Goal: Information Seeking & Learning: Learn about a topic

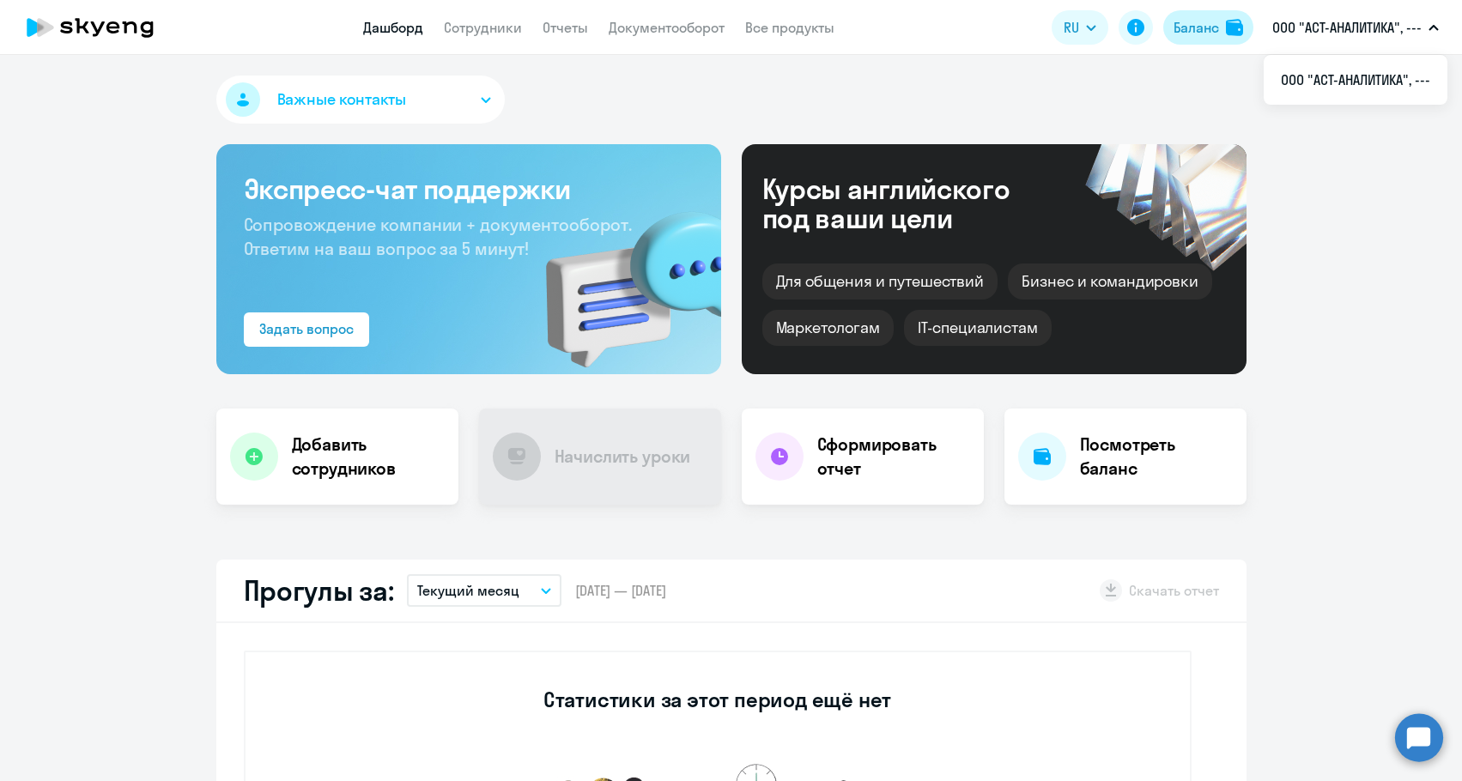
click at [1234, 36] on button "Баланс" at bounding box center [1208, 27] width 90 height 34
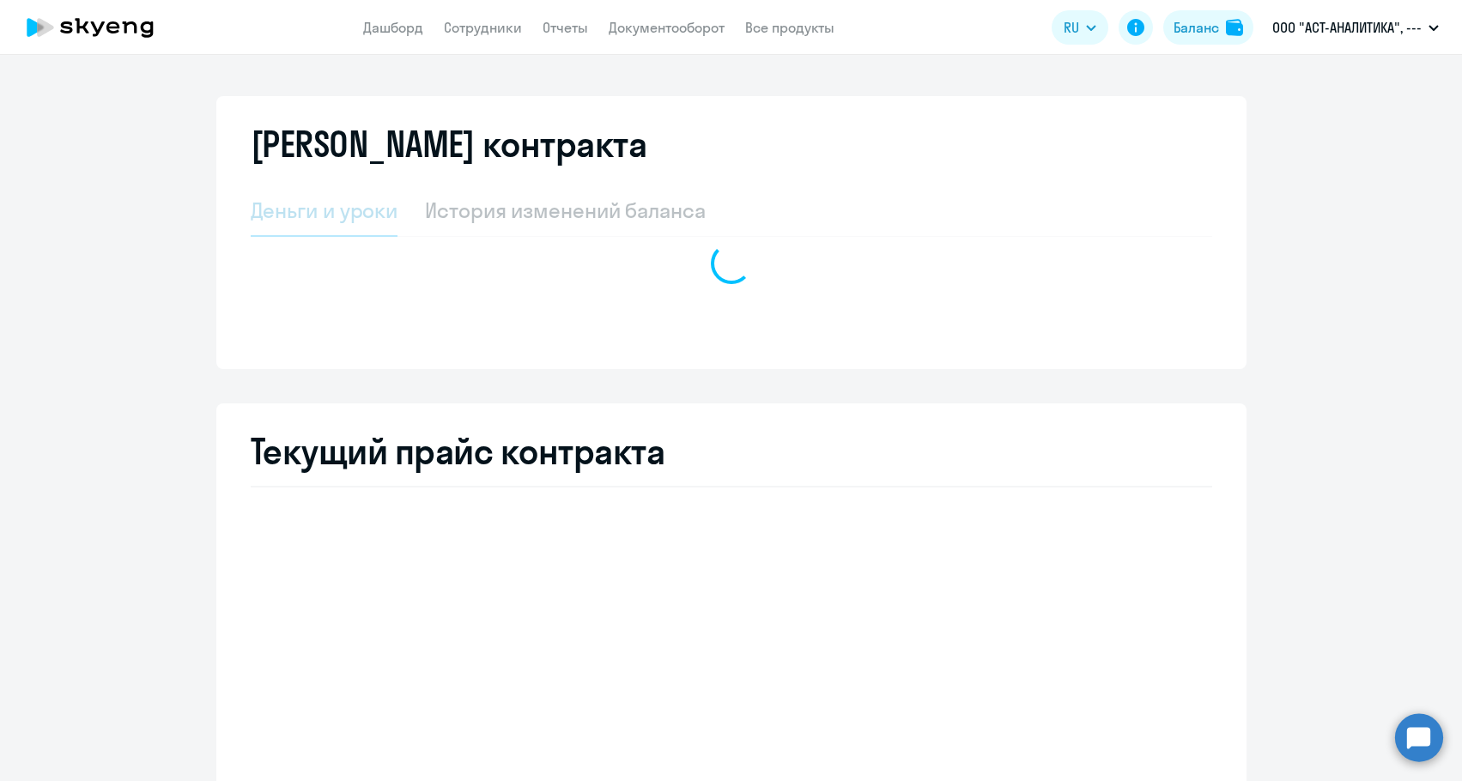
select select "english_adult_not_native_speaker_premium"
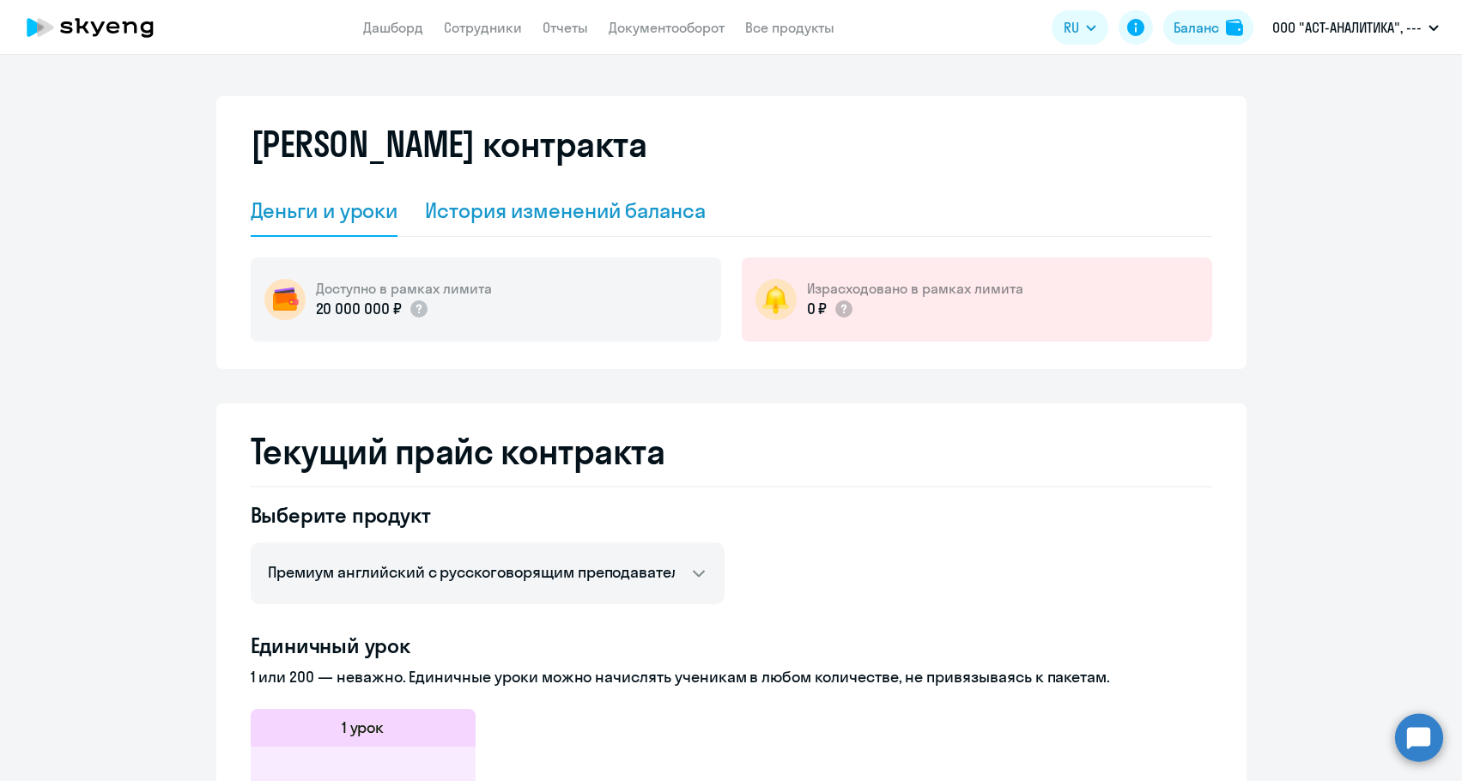
click at [574, 215] on div "История изменений баланса" at bounding box center [565, 210] width 281 height 27
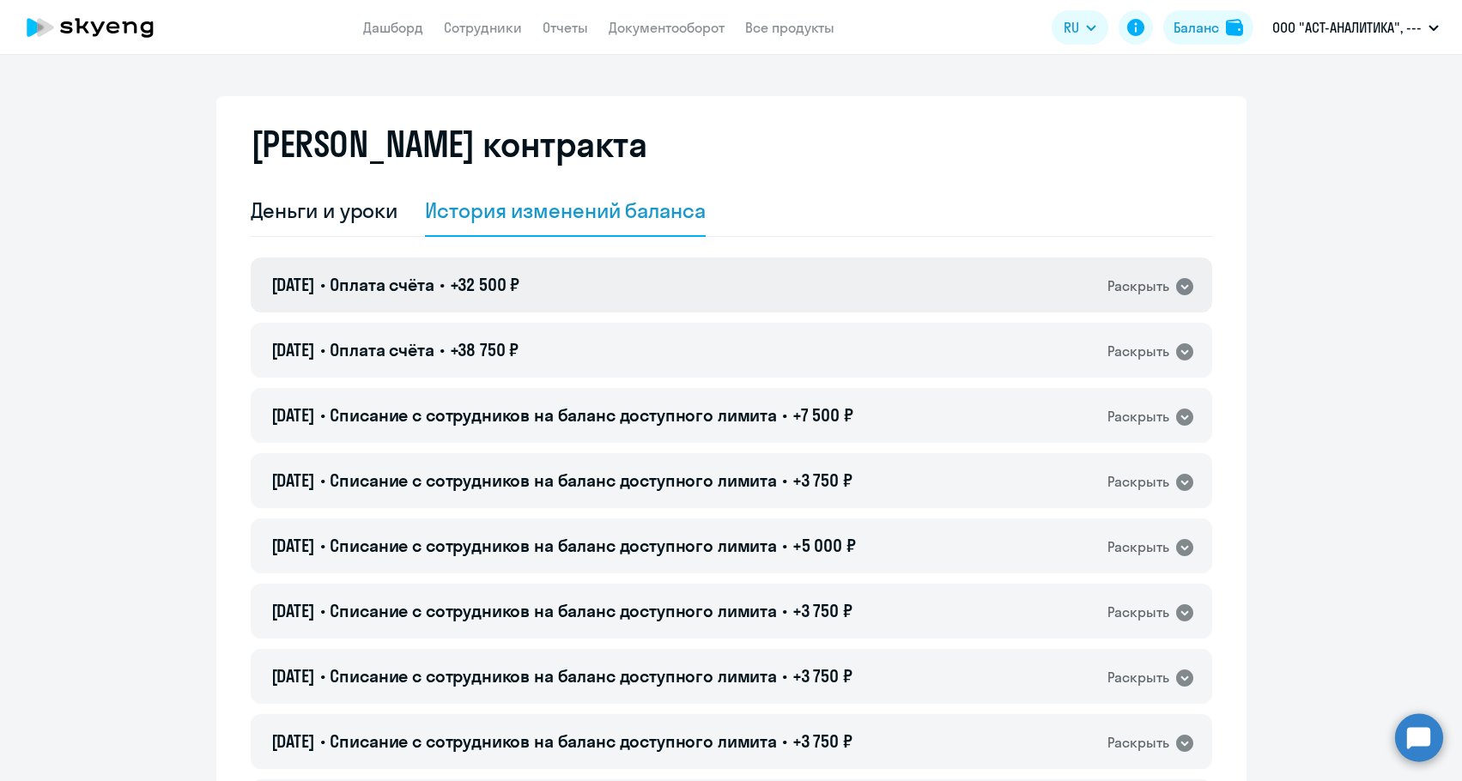
click at [566, 265] on div "06.09.2025 • Оплата счёта • +32 500 ₽ Раскрыть" at bounding box center [731, 284] width 961 height 55
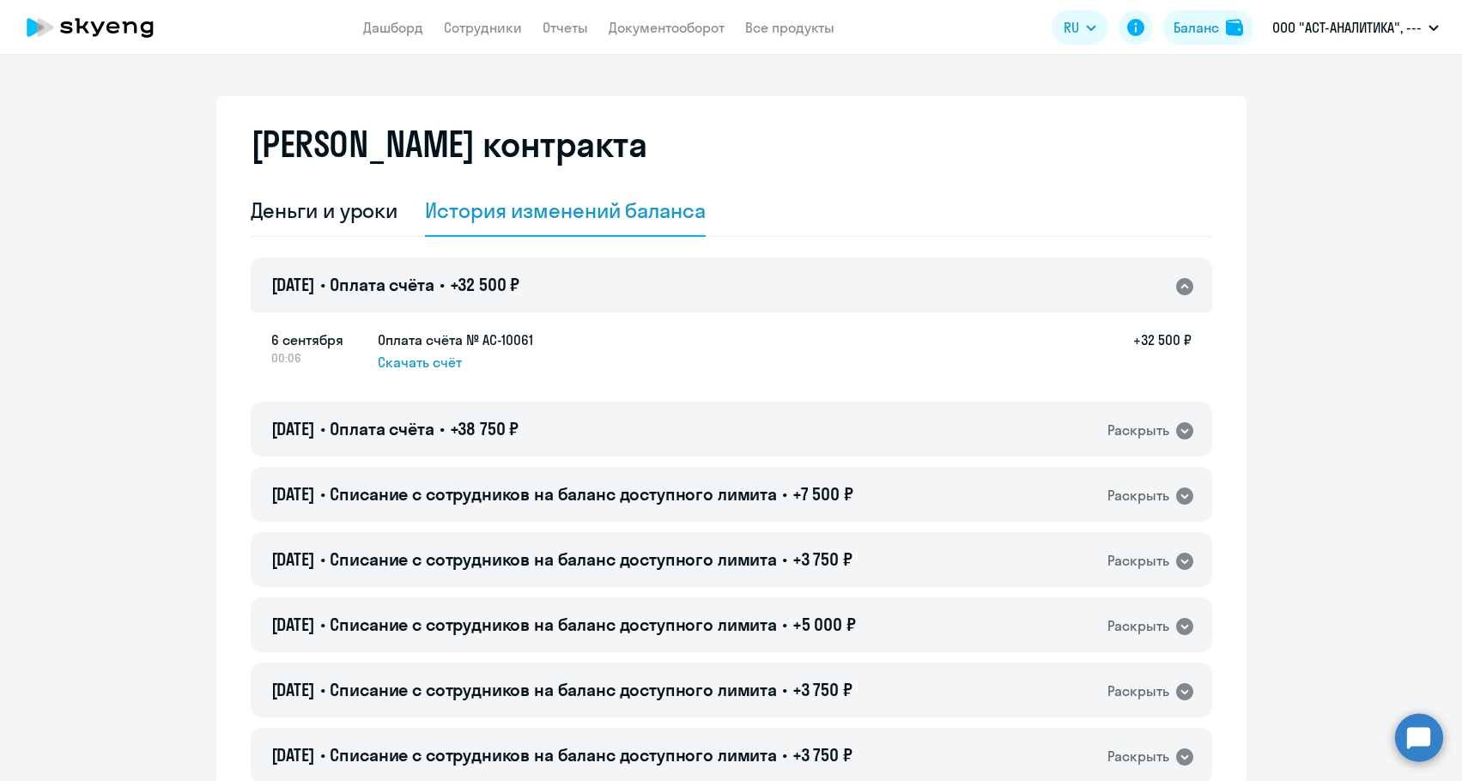
click at [566, 265] on div "06.09.2025 • Оплата счёта • +32 500 ₽ Раскрыть" at bounding box center [731, 284] width 961 height 55
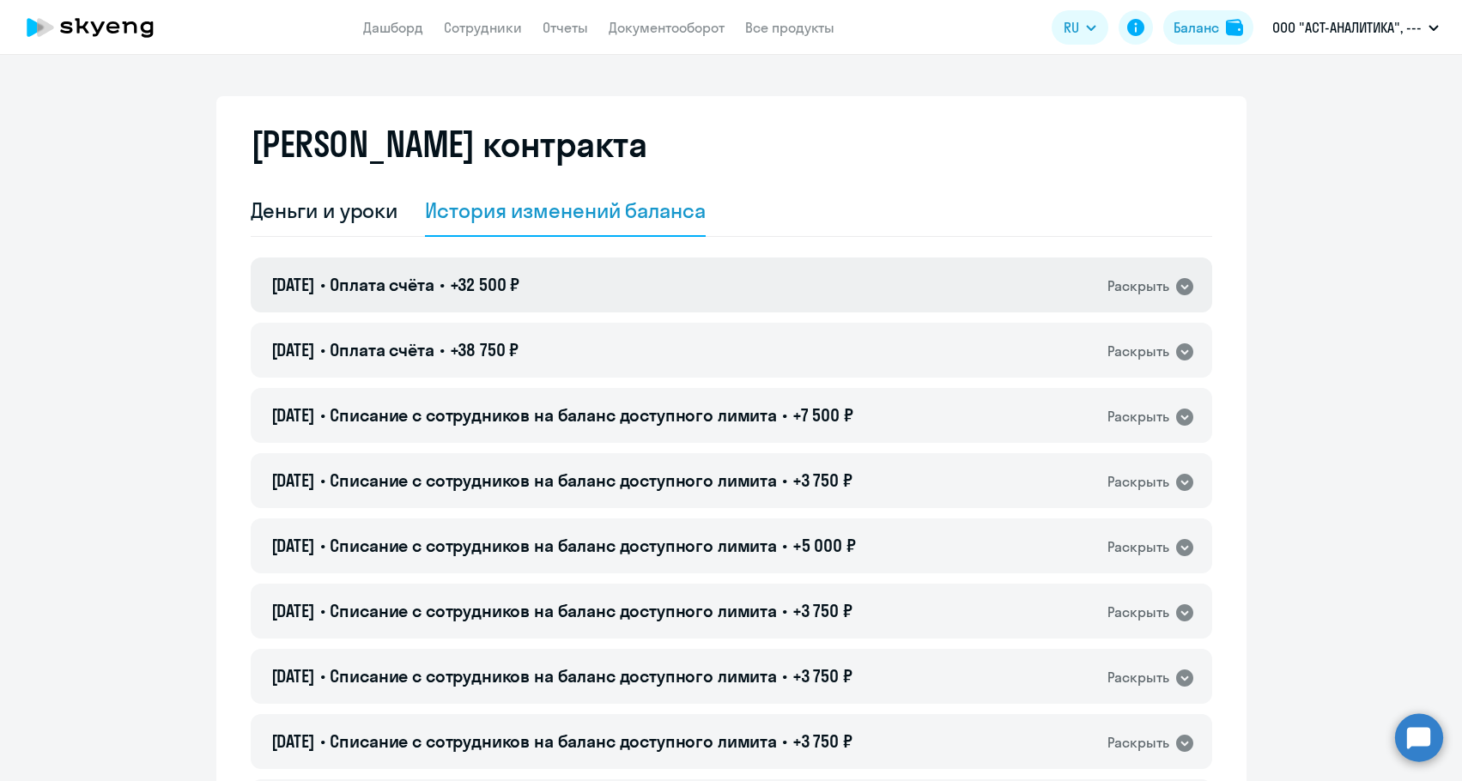
click at [516, 264] on div "06.09.2025 • Оплата счёта • +32 500 ₽ Раскрыть" at bounding box center [731, 284] width 961 height 55
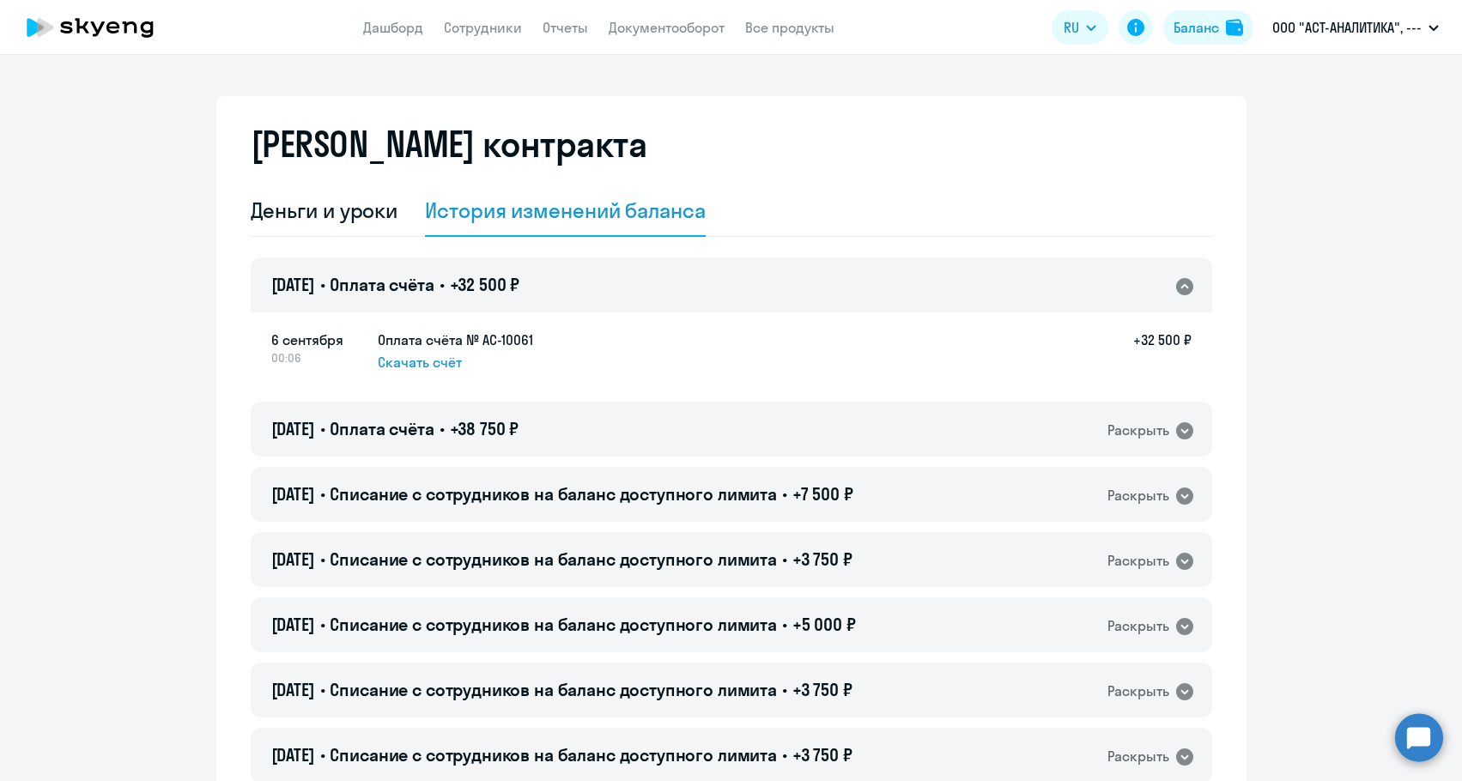
click at [516, 264] on div "06.09.2025 • Оплата счёта • +32 500 ₽ Раскрыть" at bounding box center [731, 284] width 961 height 55
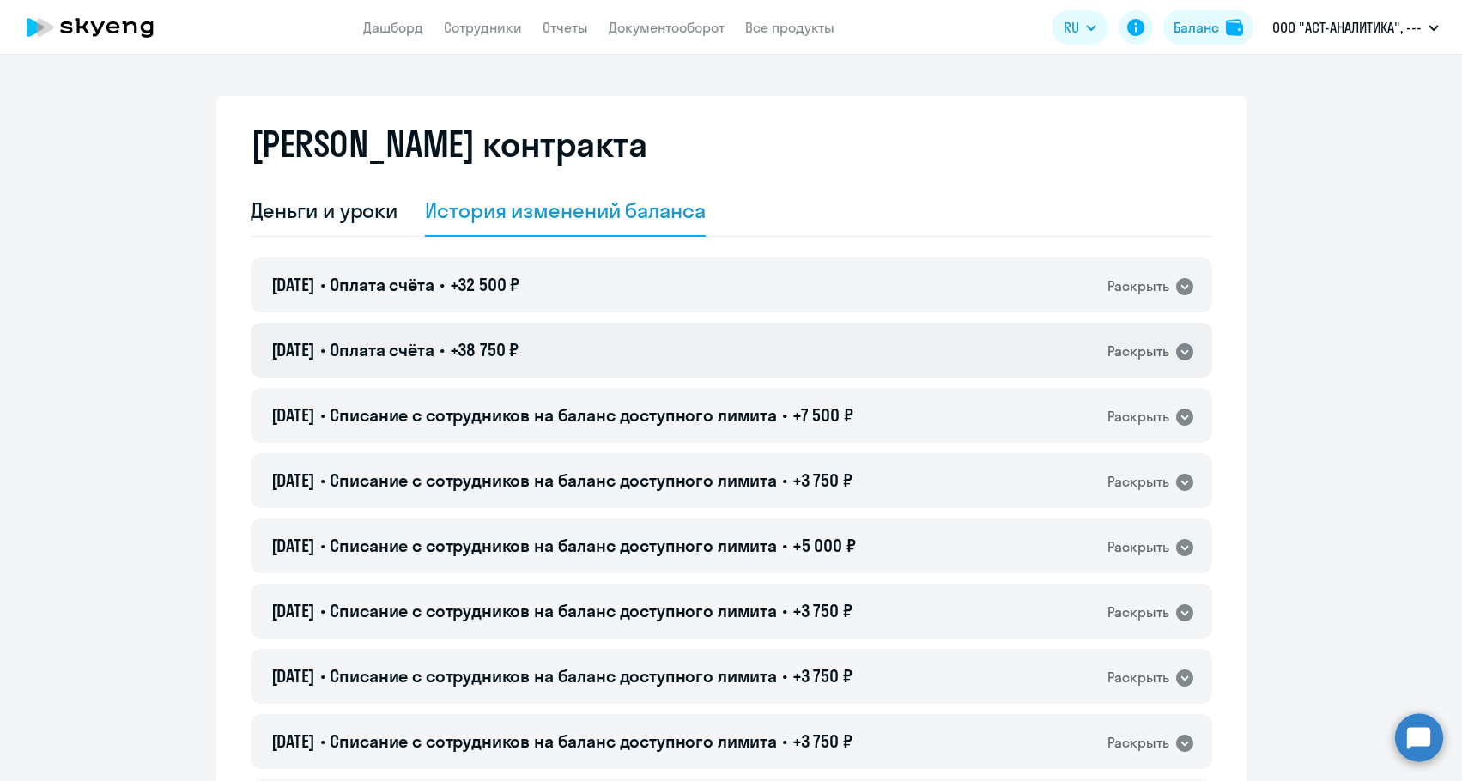
click at [477, 359] on span "+38 750 ₽" at bounding box center [485, 349] width 70 height 21
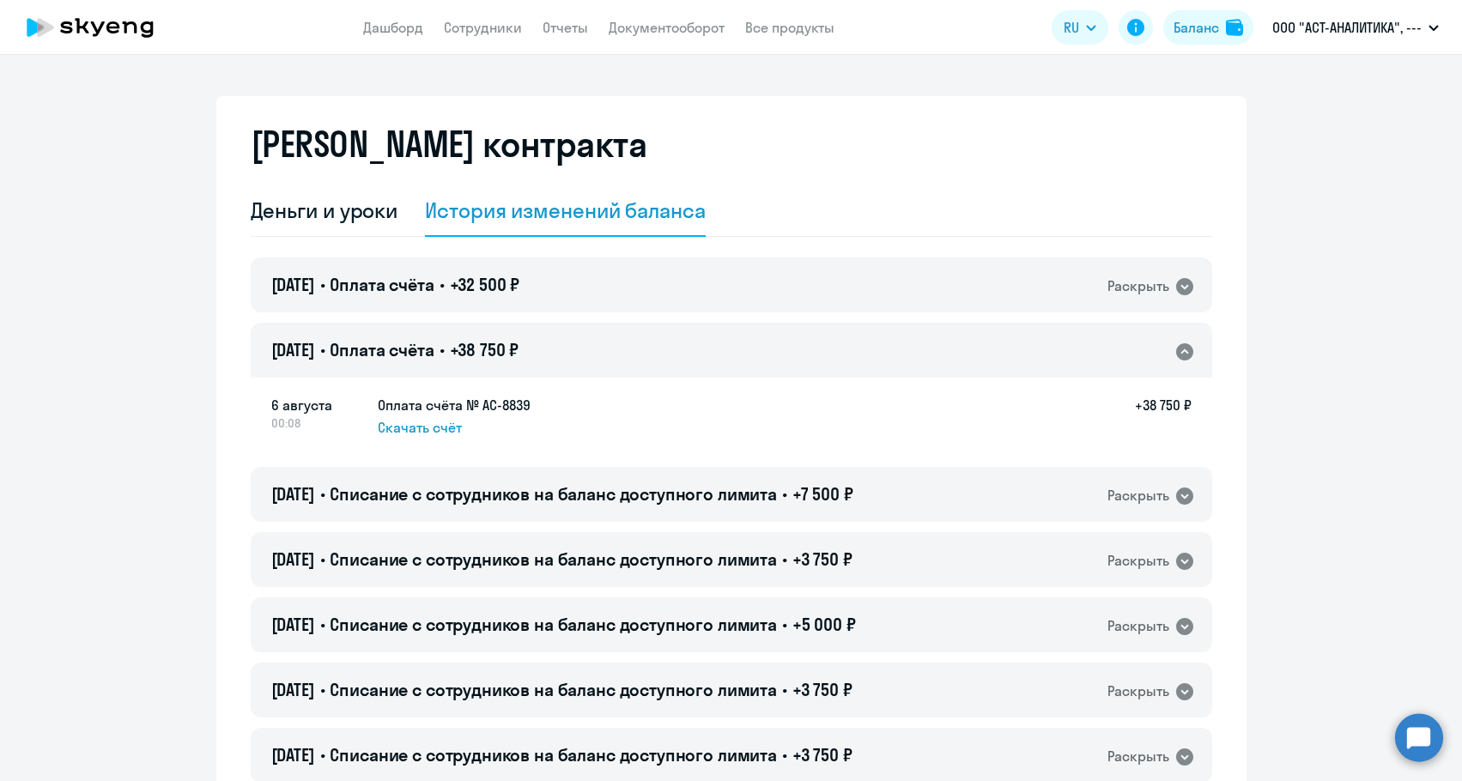
click at [476, 364] on div "06.08.2025 • Оплата счёта • +38 750 ₽ Раскрыть" at bounding box center [731, 350] width 961 height 55
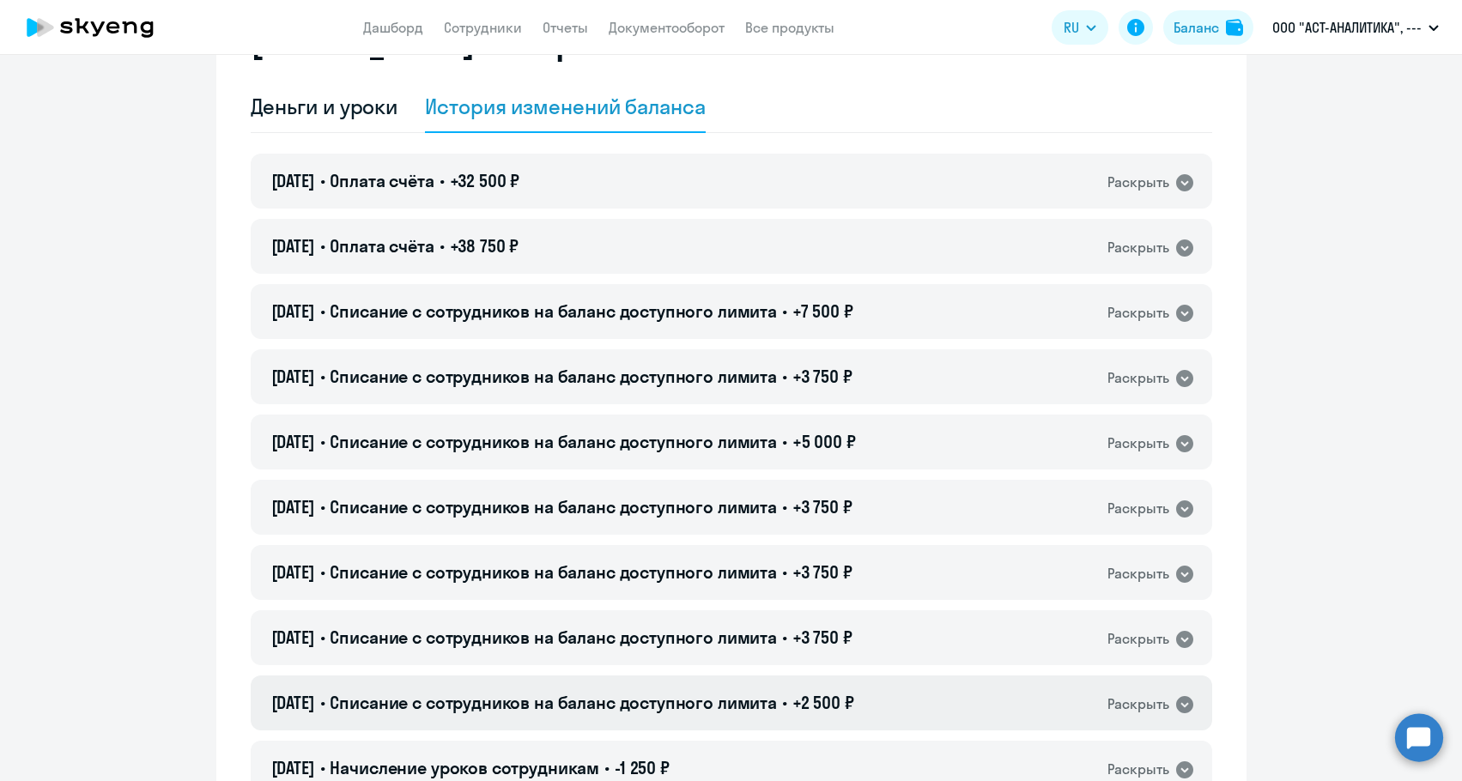
scroll to position [86, 0]
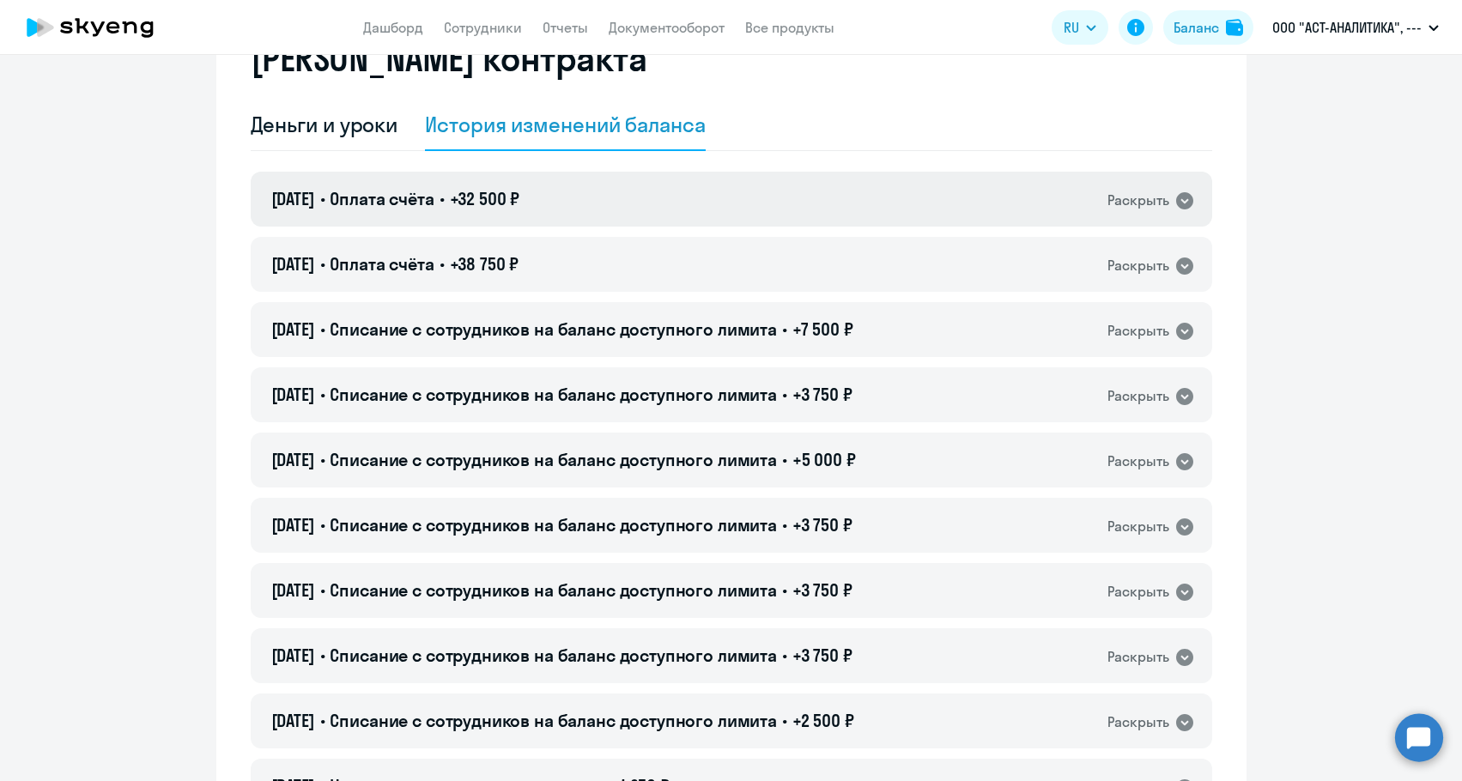
click at [520, 200] on span "+32 500 ₽" at bounding box center [485, 198] width 70 height 21
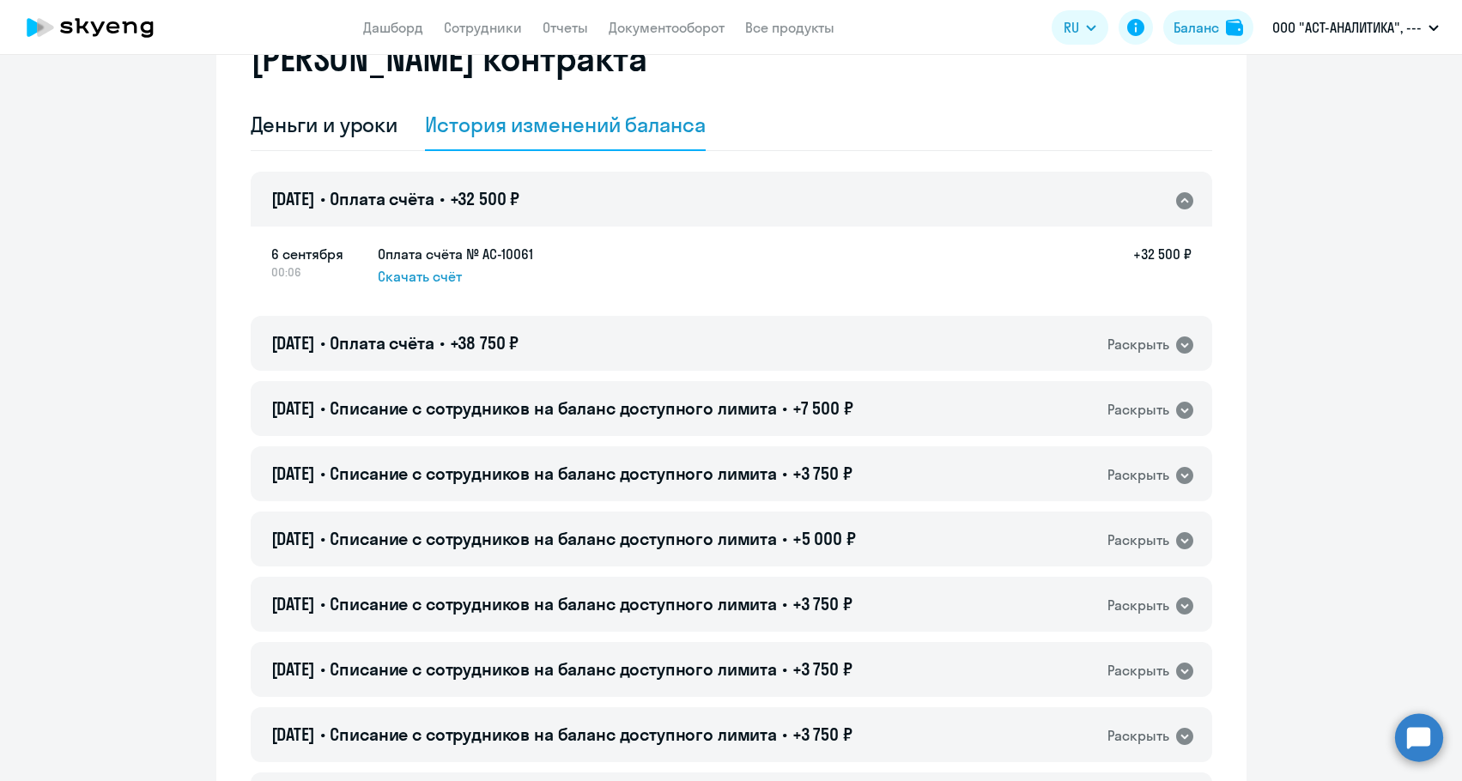
click at [520, 200] on span "+32 500 ₽" at bounding box center [485, 198] width 70 height 21
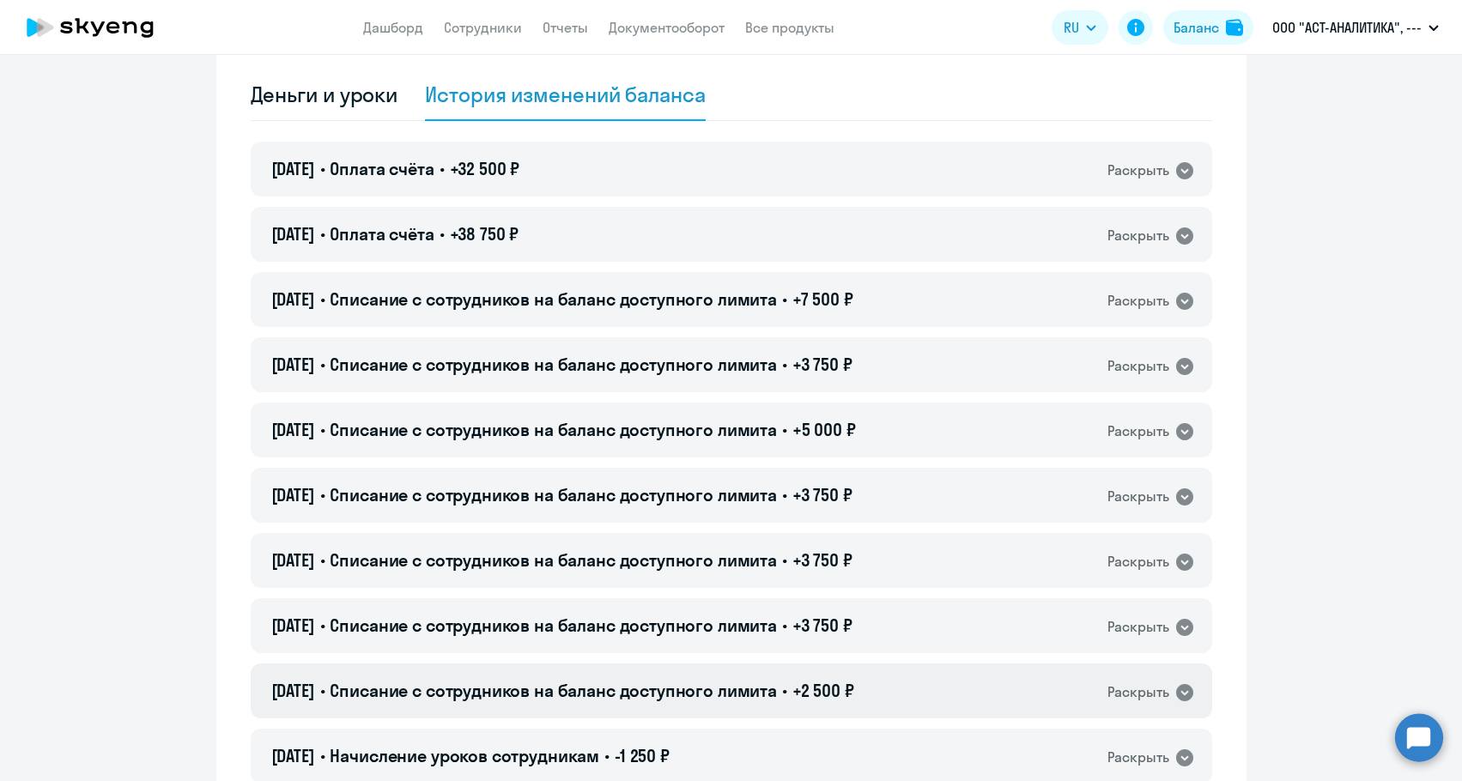
scroll to position [0, 0]
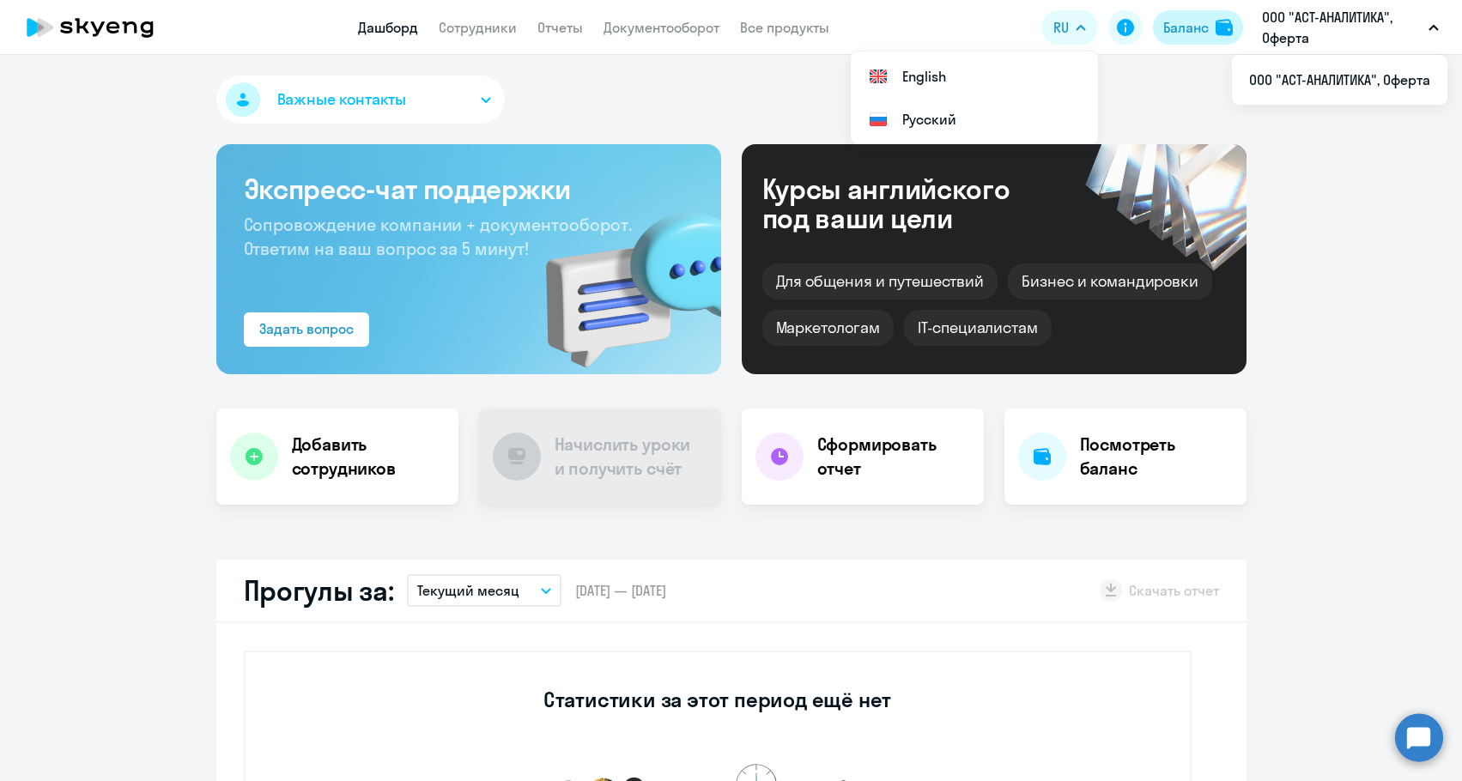
click at [1206, 25] on div "Баланс" at bounding box center [1185, 27] width 45 height 21
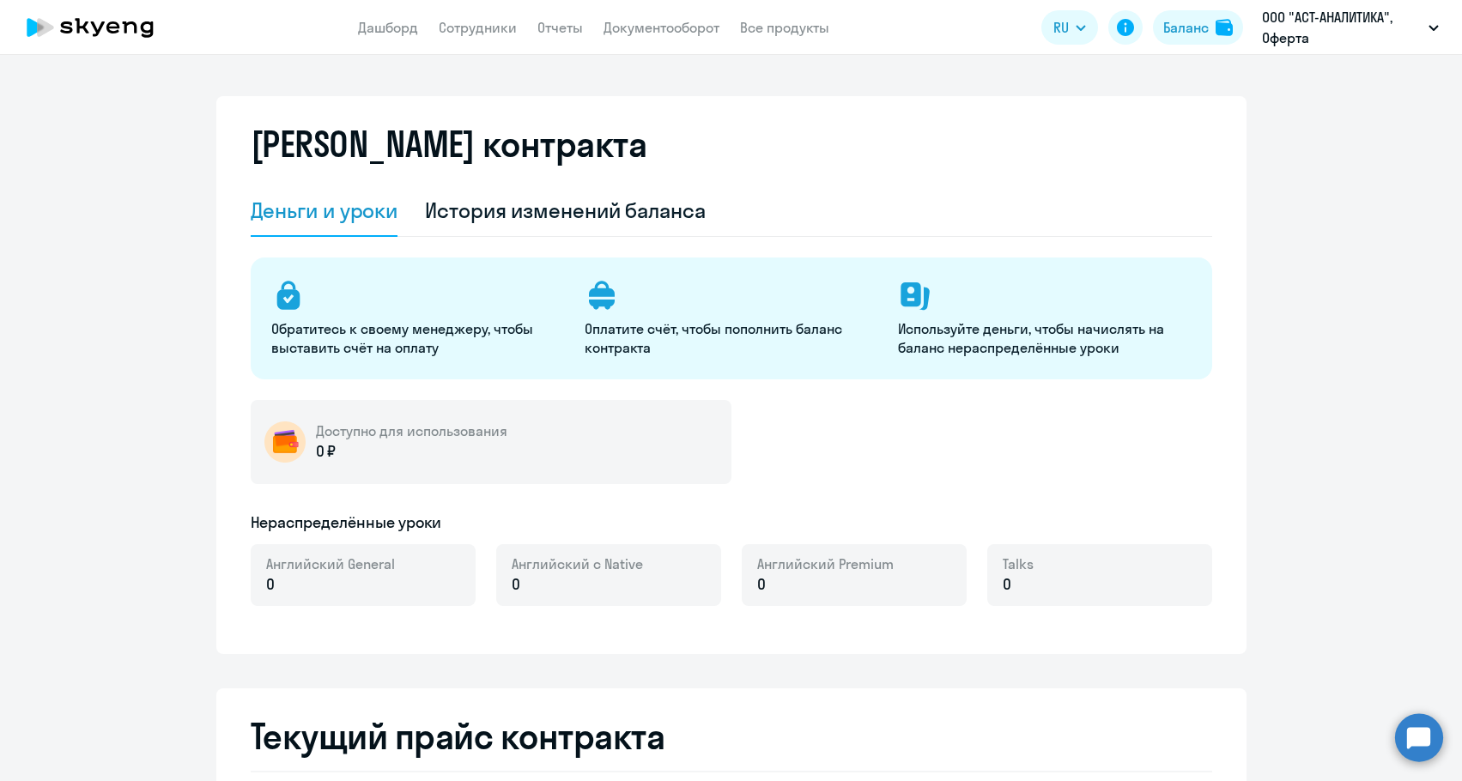
select select "english_adult_not_native_speaker"
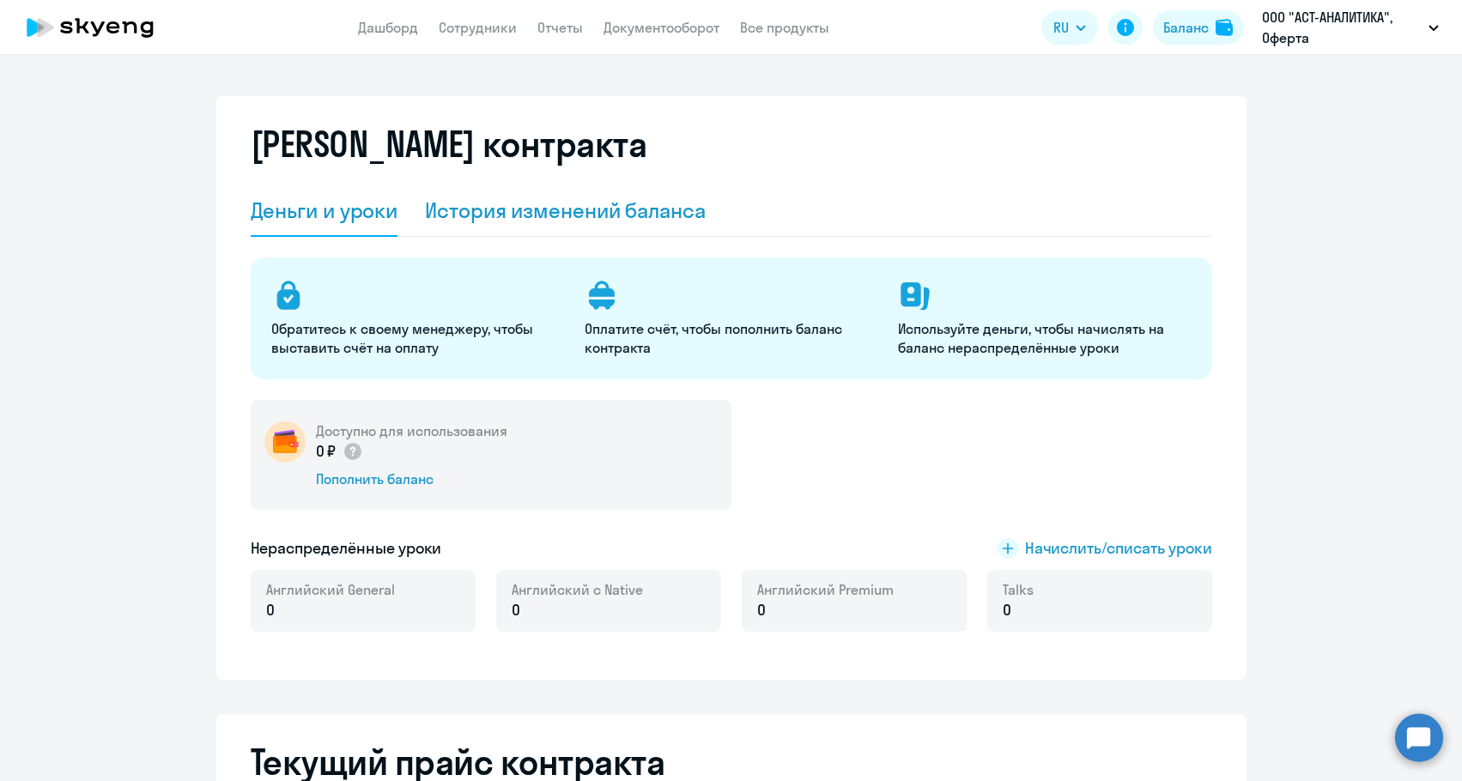
click at [610, 231] on div "История изменений баланса" at bounding box center [565, 210] width 281 height 51
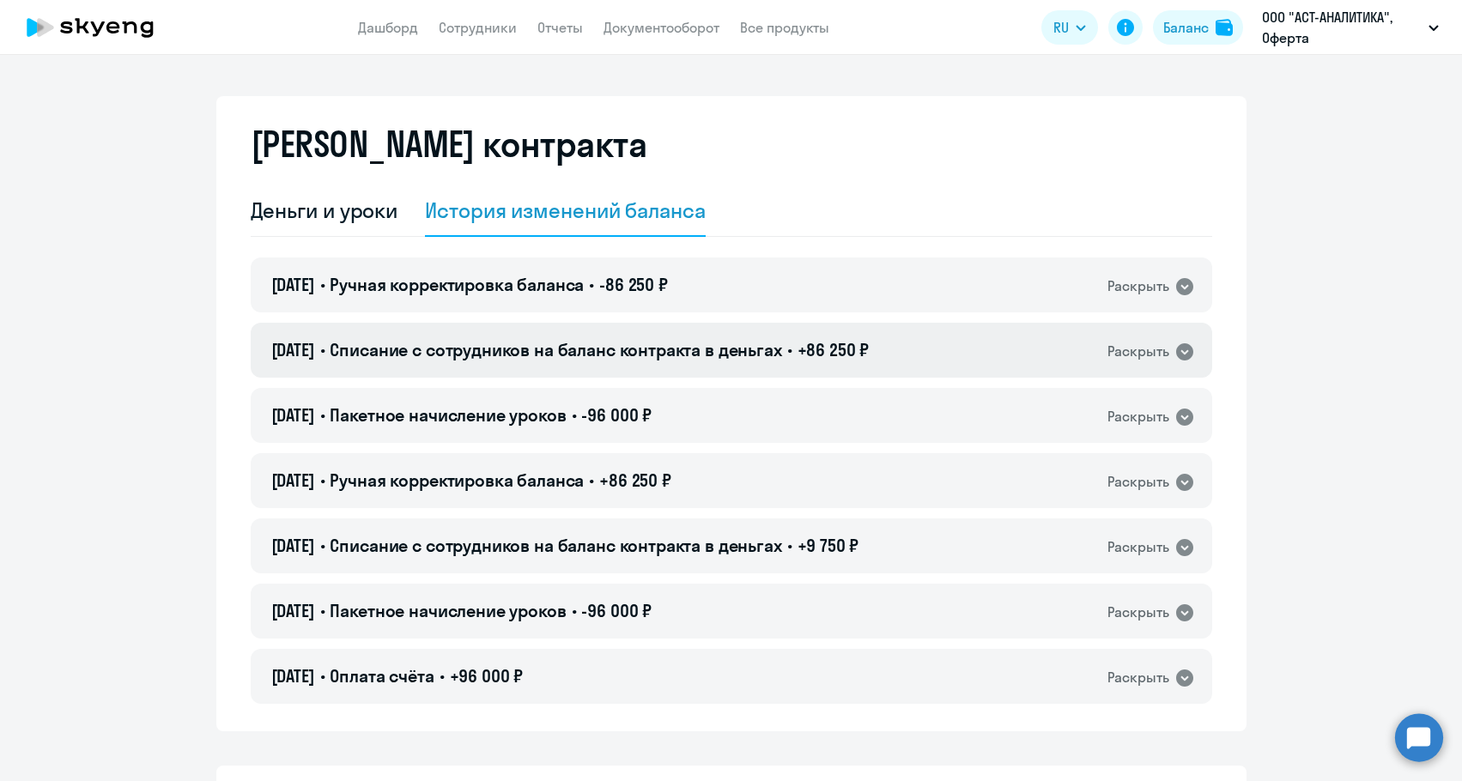
click at [609, 354] on span "Списание с сотрудников на баланс контракта в деньгах" at bounding box center [555, 349] width 451 height 21
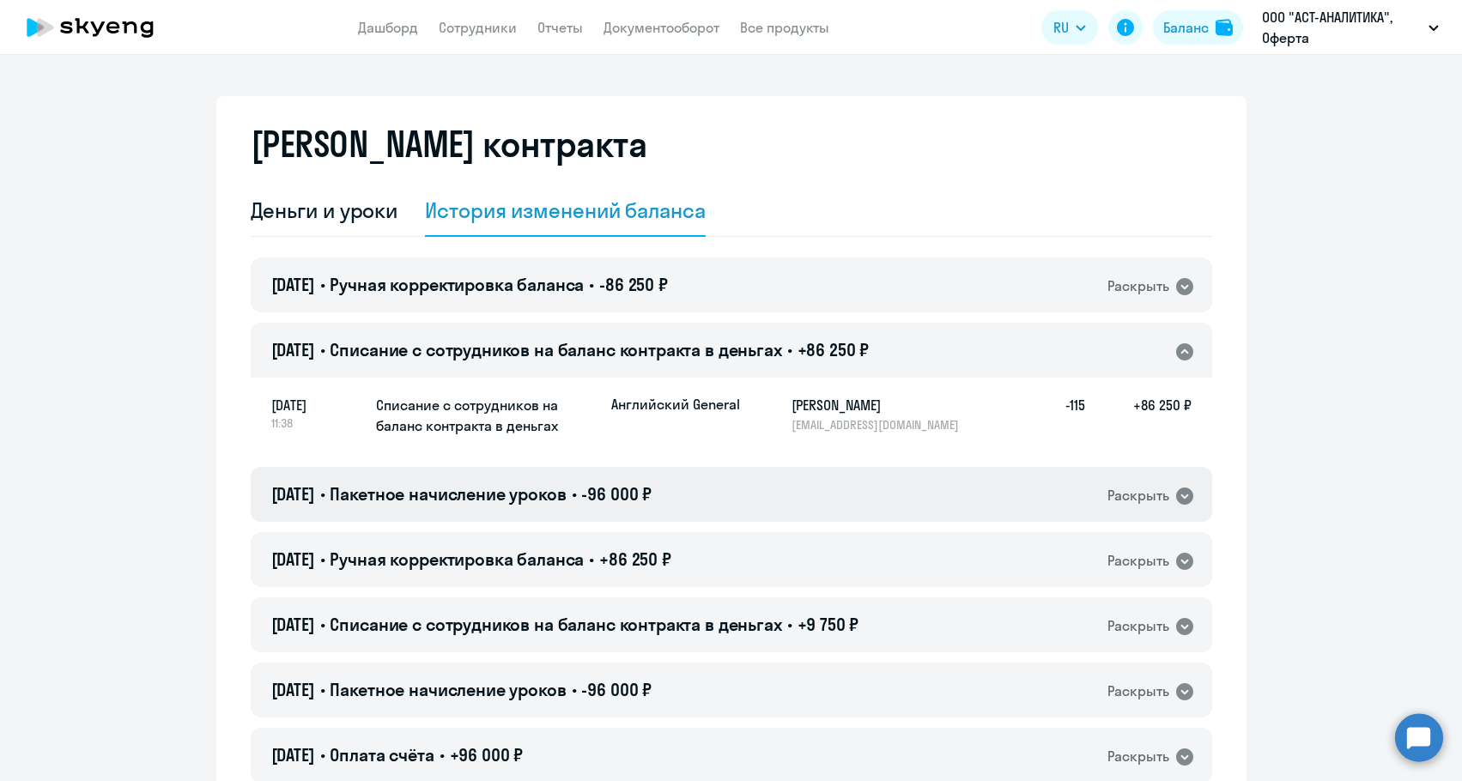
click at [566, 502] on span "Пакетное начисление уроков" at bounding box center [448, 493] width 236 height 21
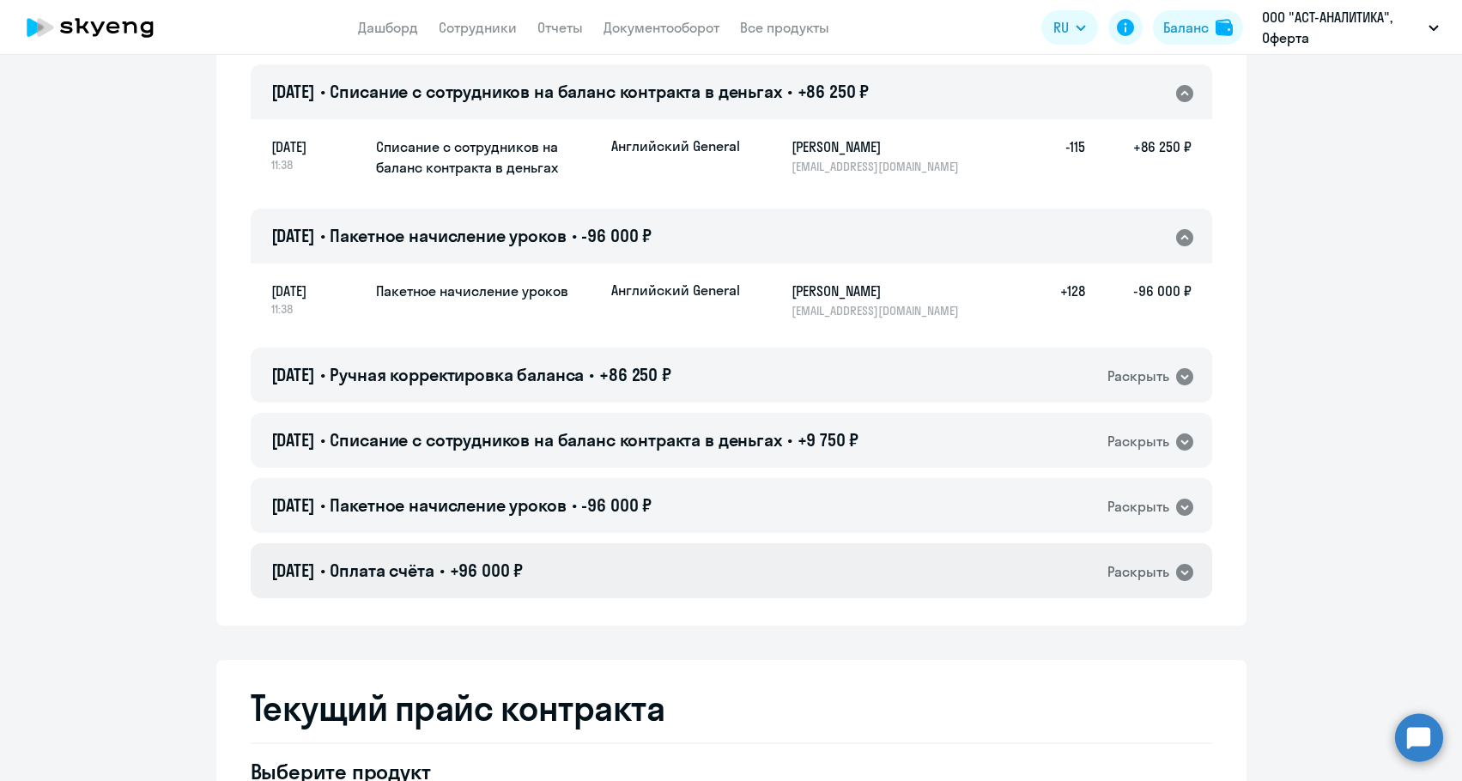
scroll to position [257, 0]
click at [610, 444] on span "Списание с сотрудников на баланс контракта в деньгах" at bounding box center [555, 440] width 451 height 21
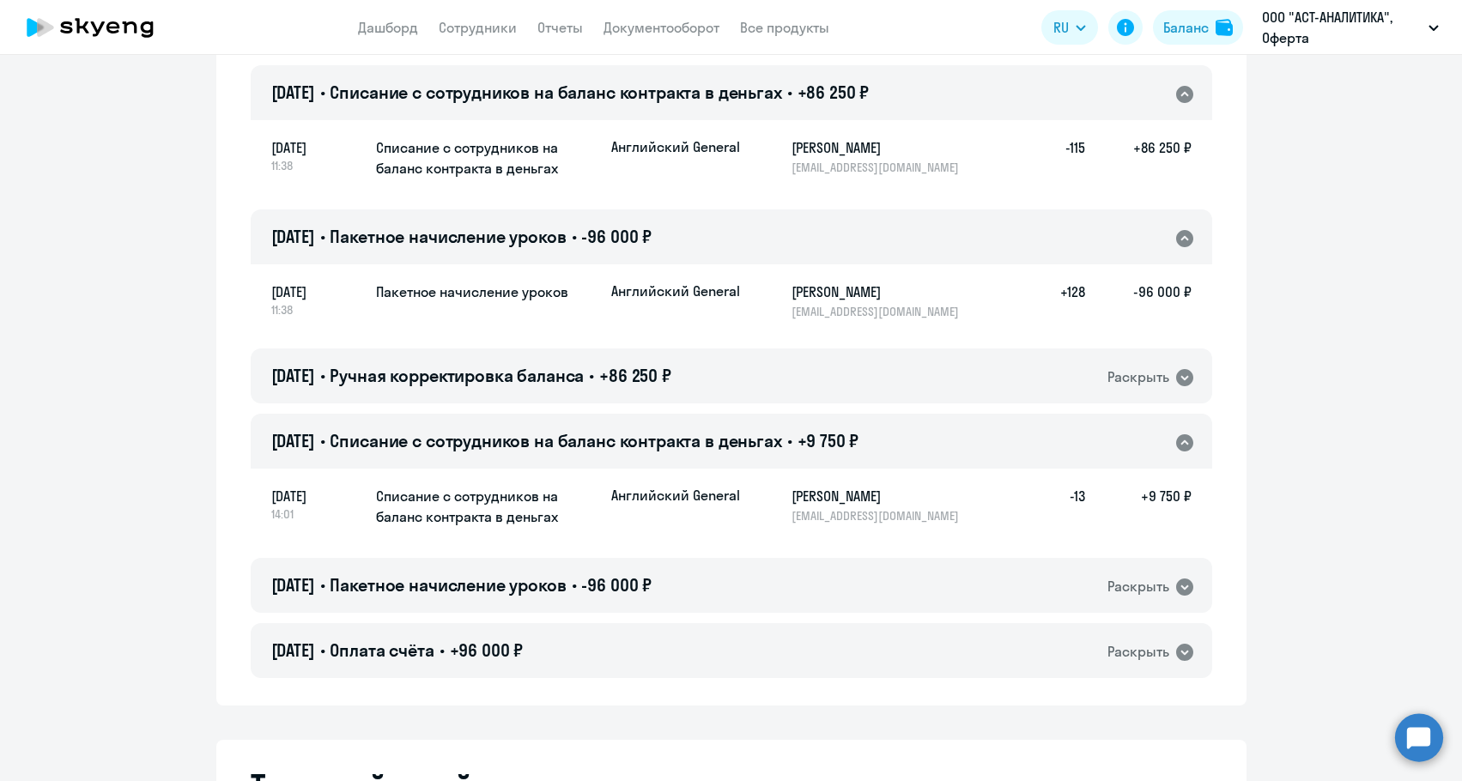
click at [610, 444] on span "Списание с сотрудников на баланс контракта в деньгах" at bounding box center [555, 440] width 451 height 21
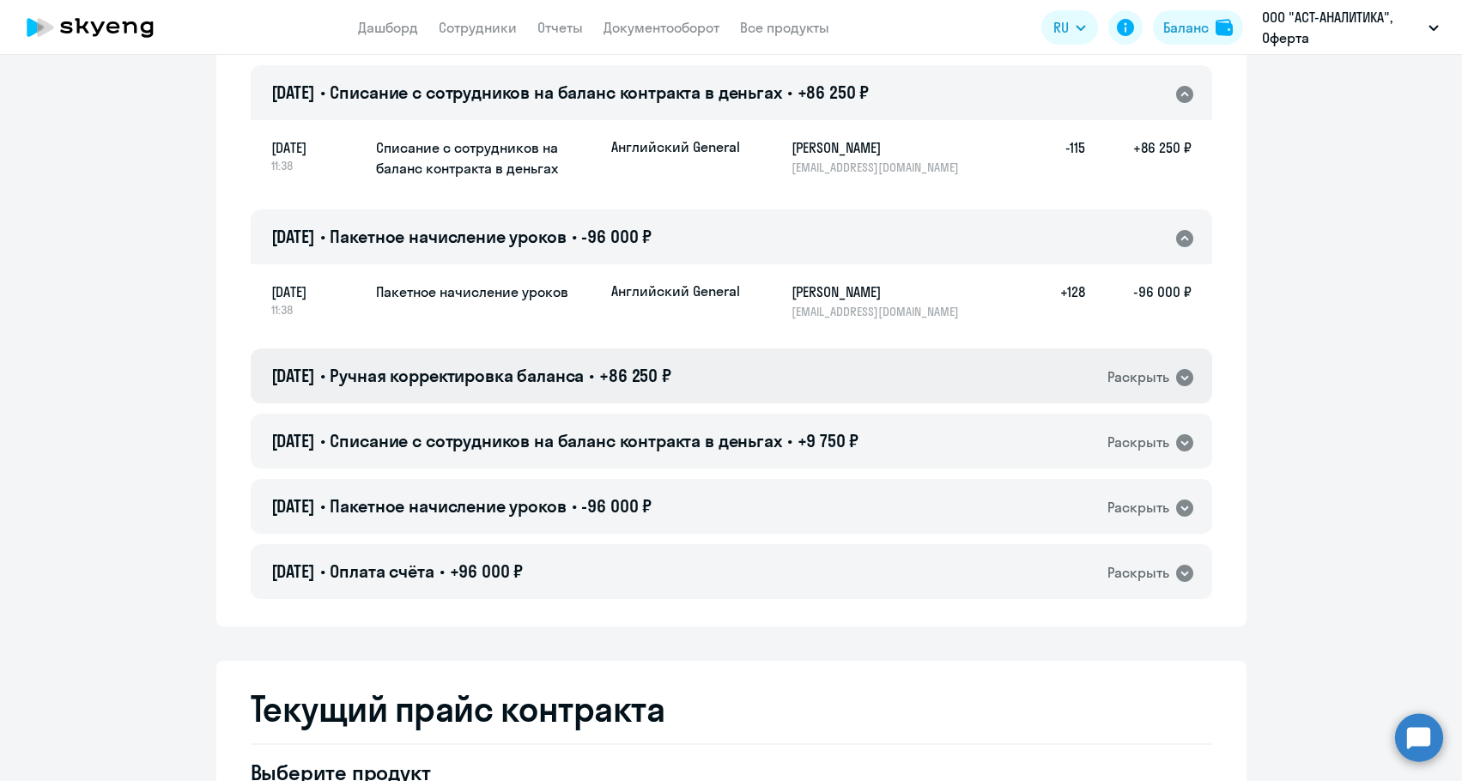
click at [610, 384] on h4 "23.07.2025 • Ручная корректировка баланса • +86 250 ₽" at bounding box center [471, 376] width 400 height 24
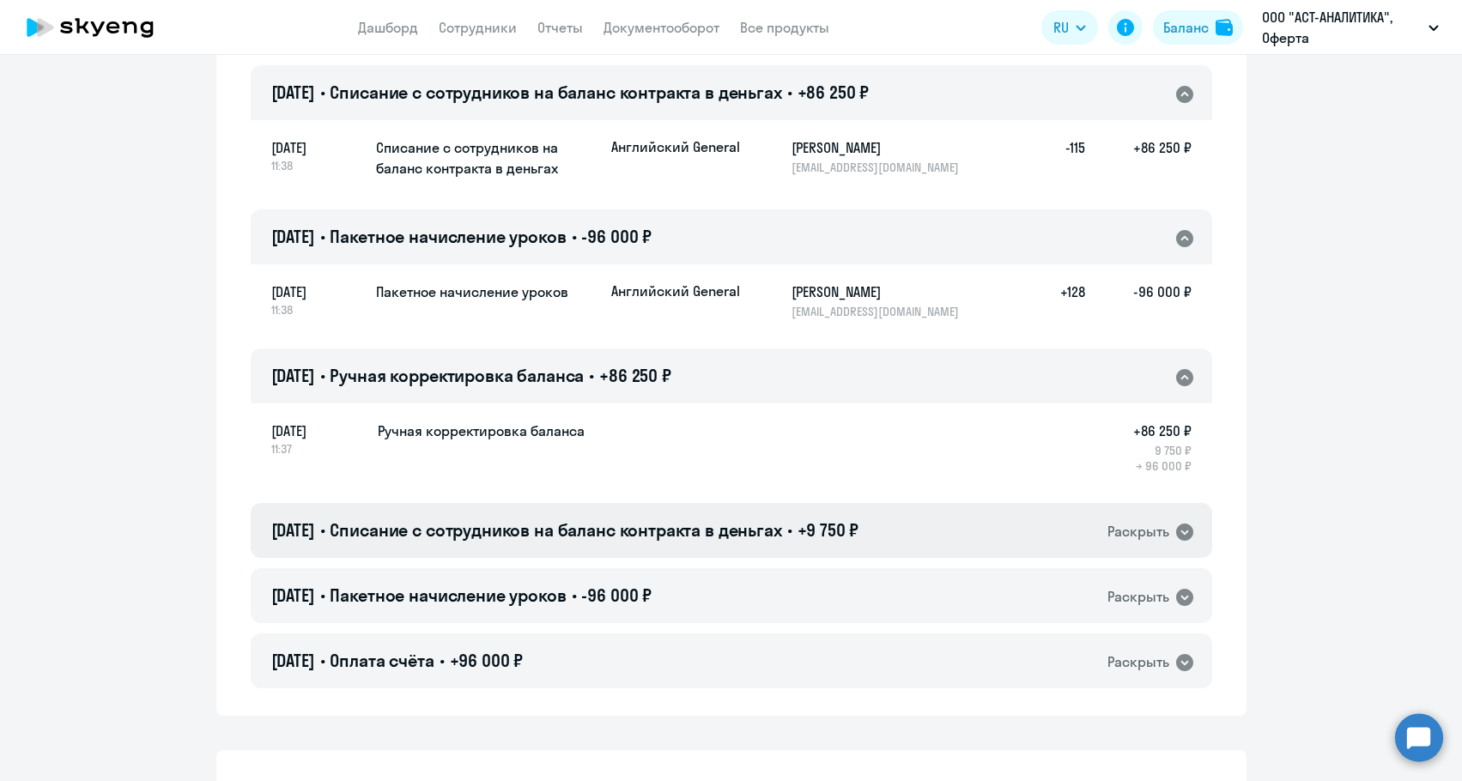
click at [594, 531] on span "Списание с сотрудников на баланс контракта в деньгах" at bounding box center [555, 529] width 451 height 21
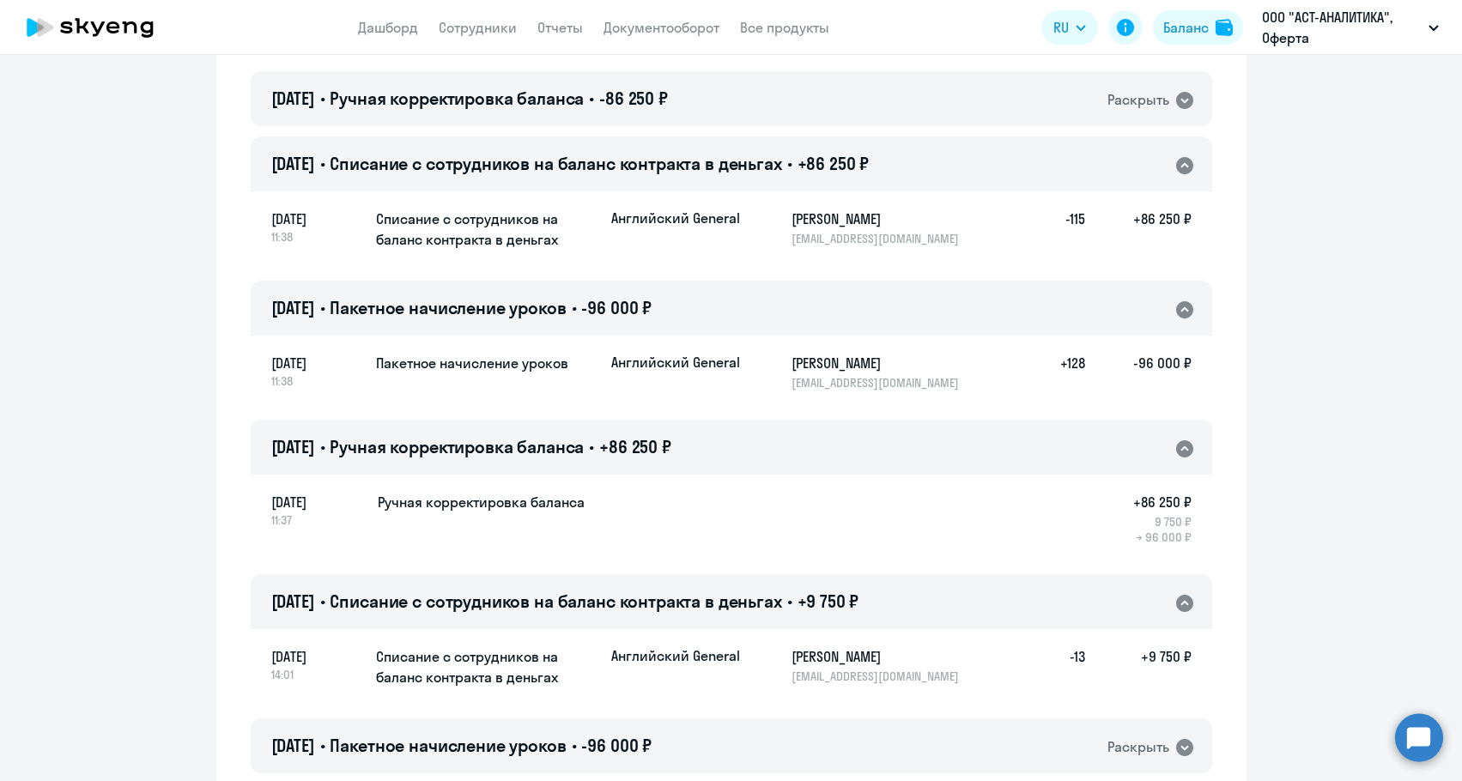
scroll to position [0, 0]
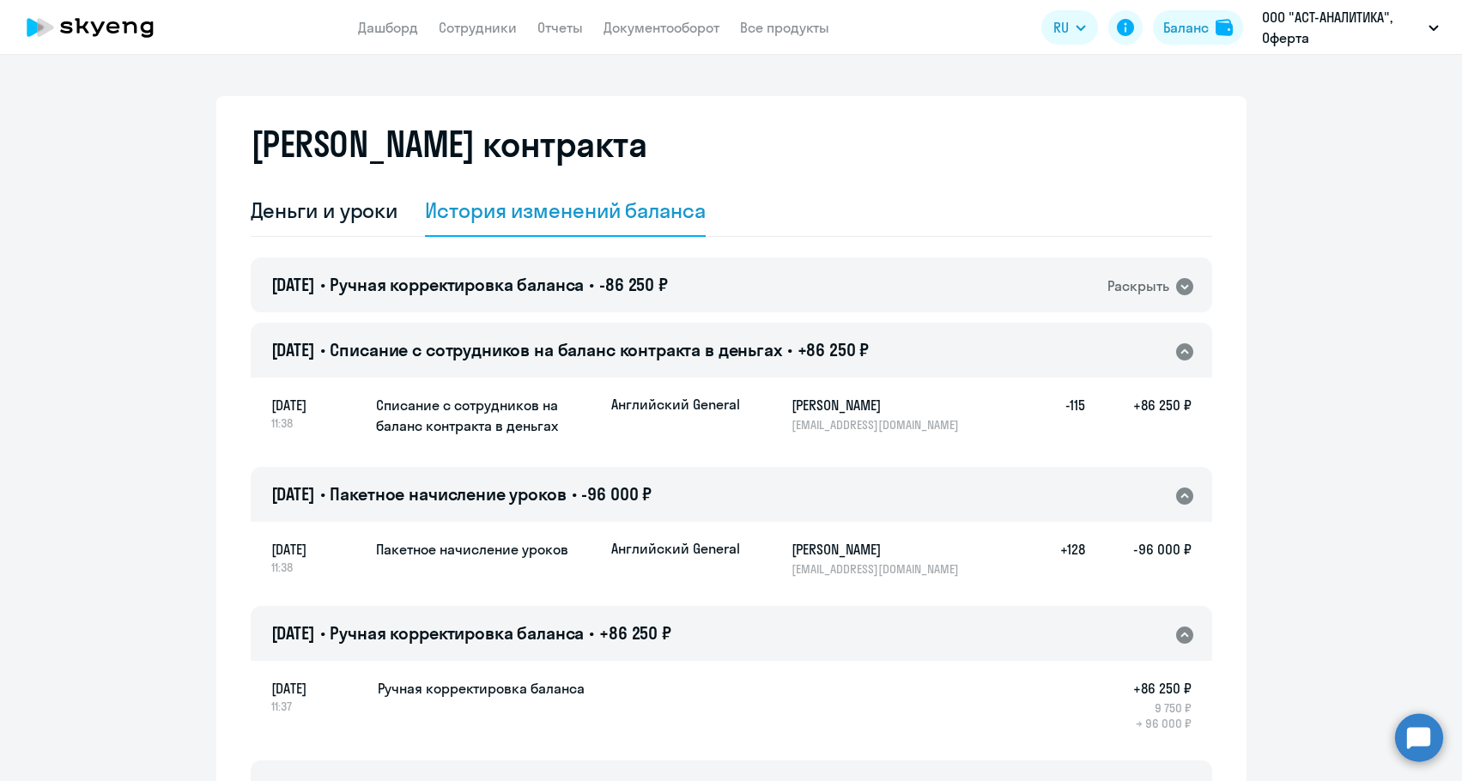
click at [621, 352] on span "Списание с сотрудников на баланс контракта в деньгах" at bounding box center [555, 349] width 451 height 21
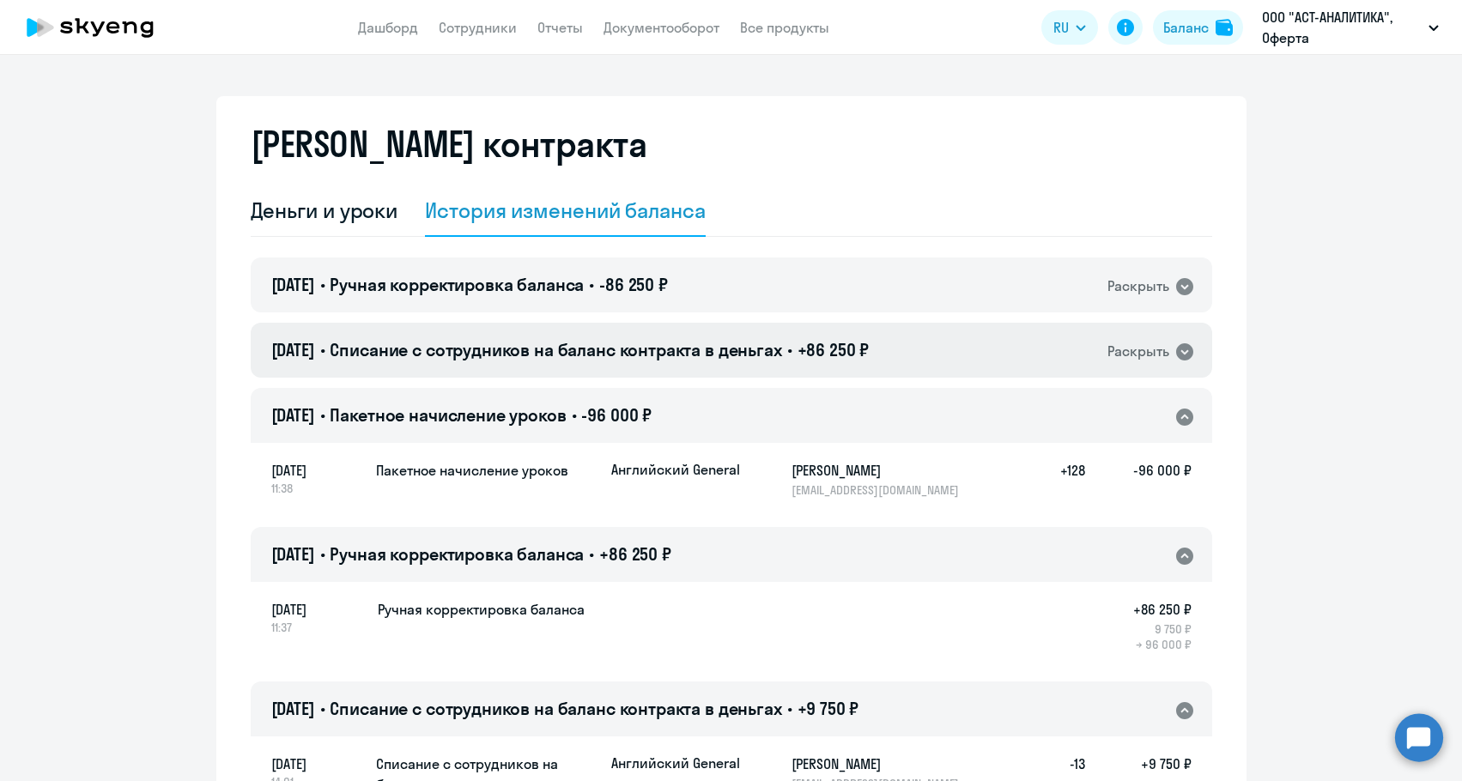
click at [621, 352] on span "Списание с сотрудников на баланс контракта в деньгах" at bounding box center [555, 349] width 451 height 21
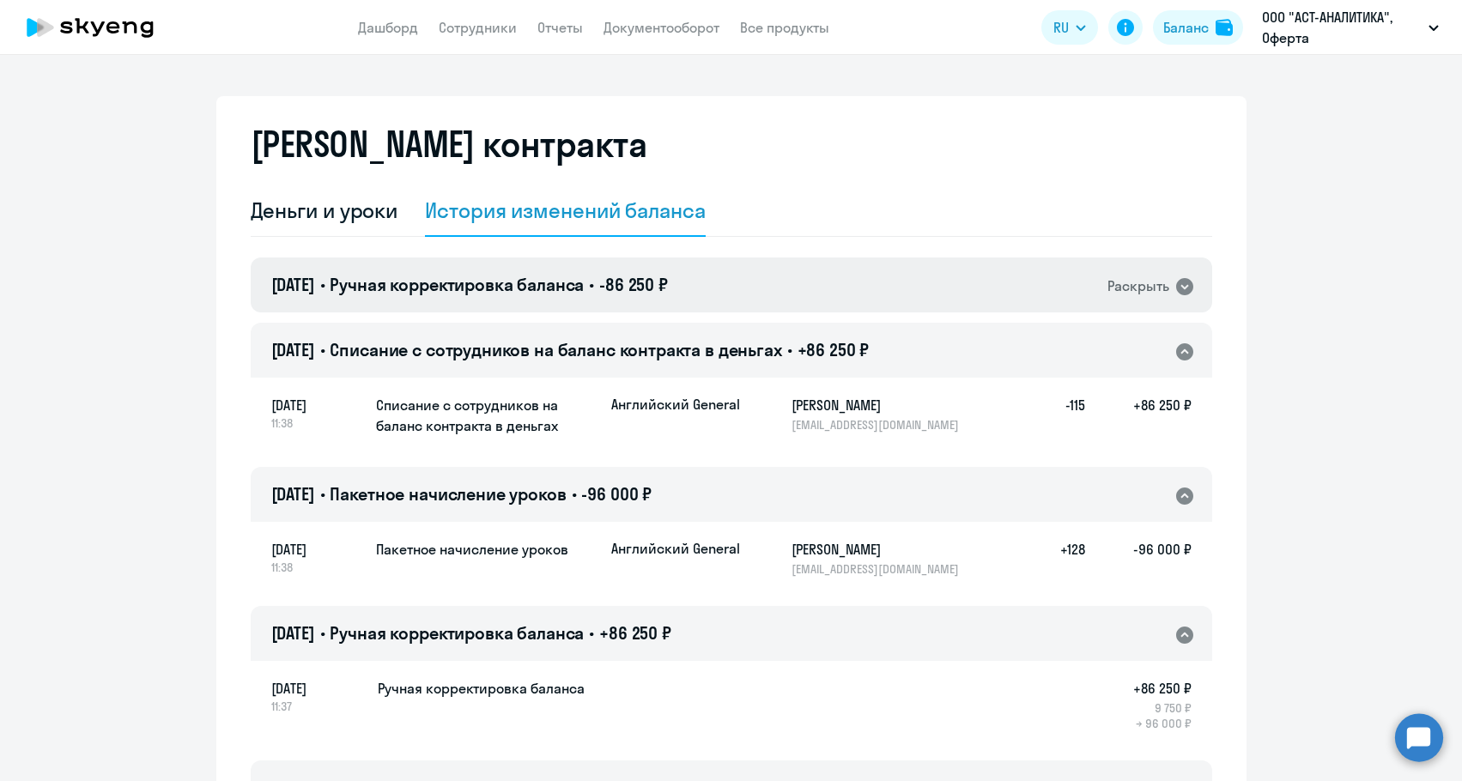
click at [594, 278] on span "•" at bounding box center [591, 284] width 5 height 21
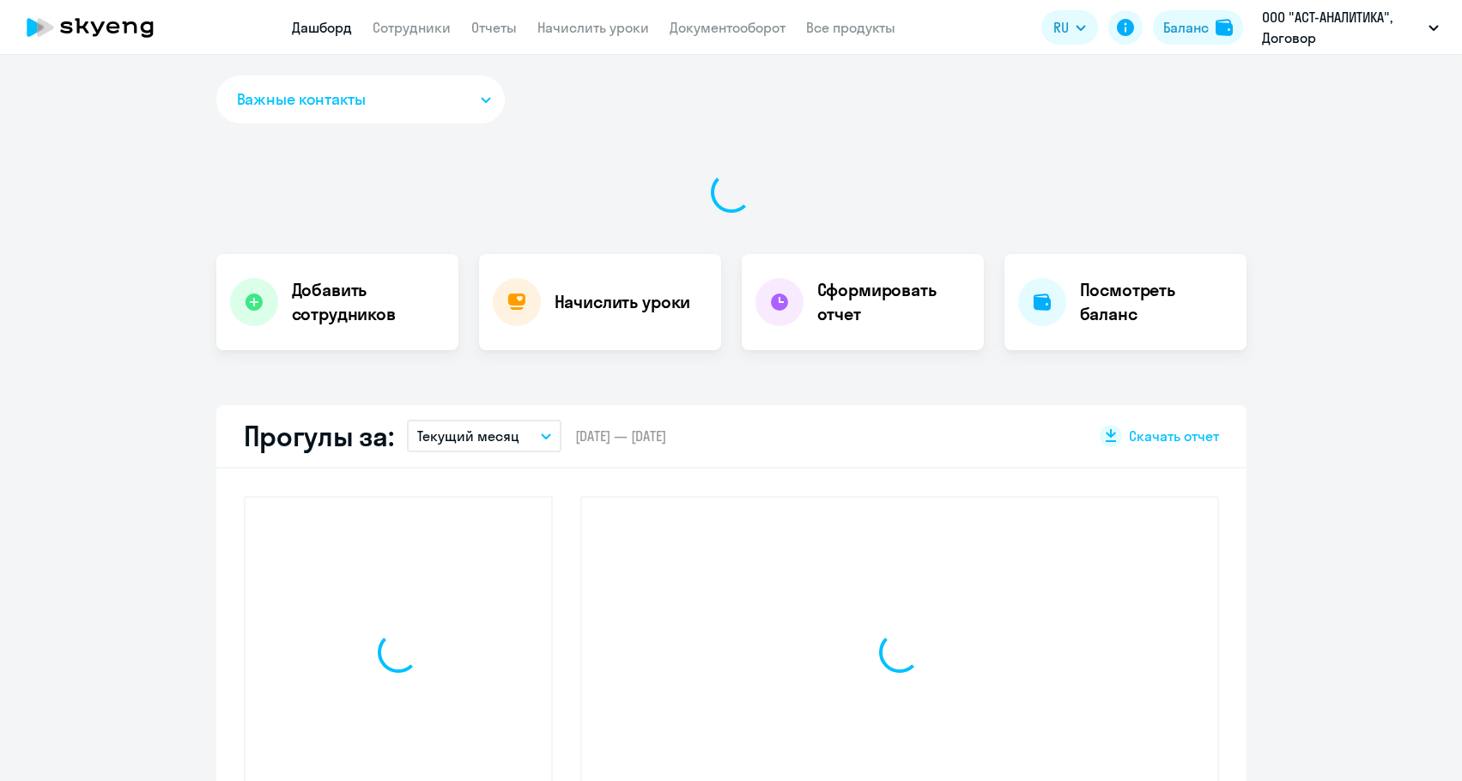
select select "30"
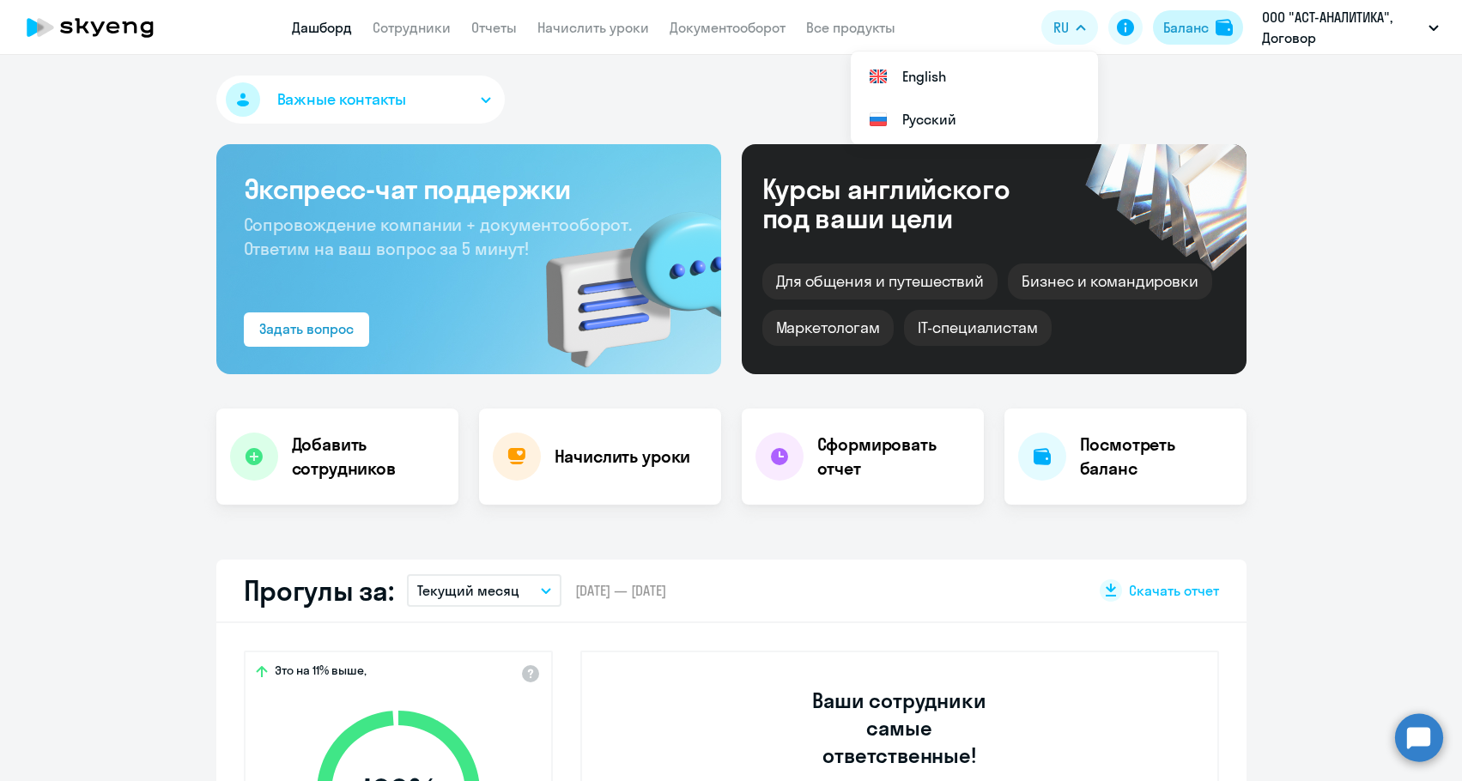
click at [1160, 25] on div "Баланс" at bounding box center [1183, 27] width 47 height 21
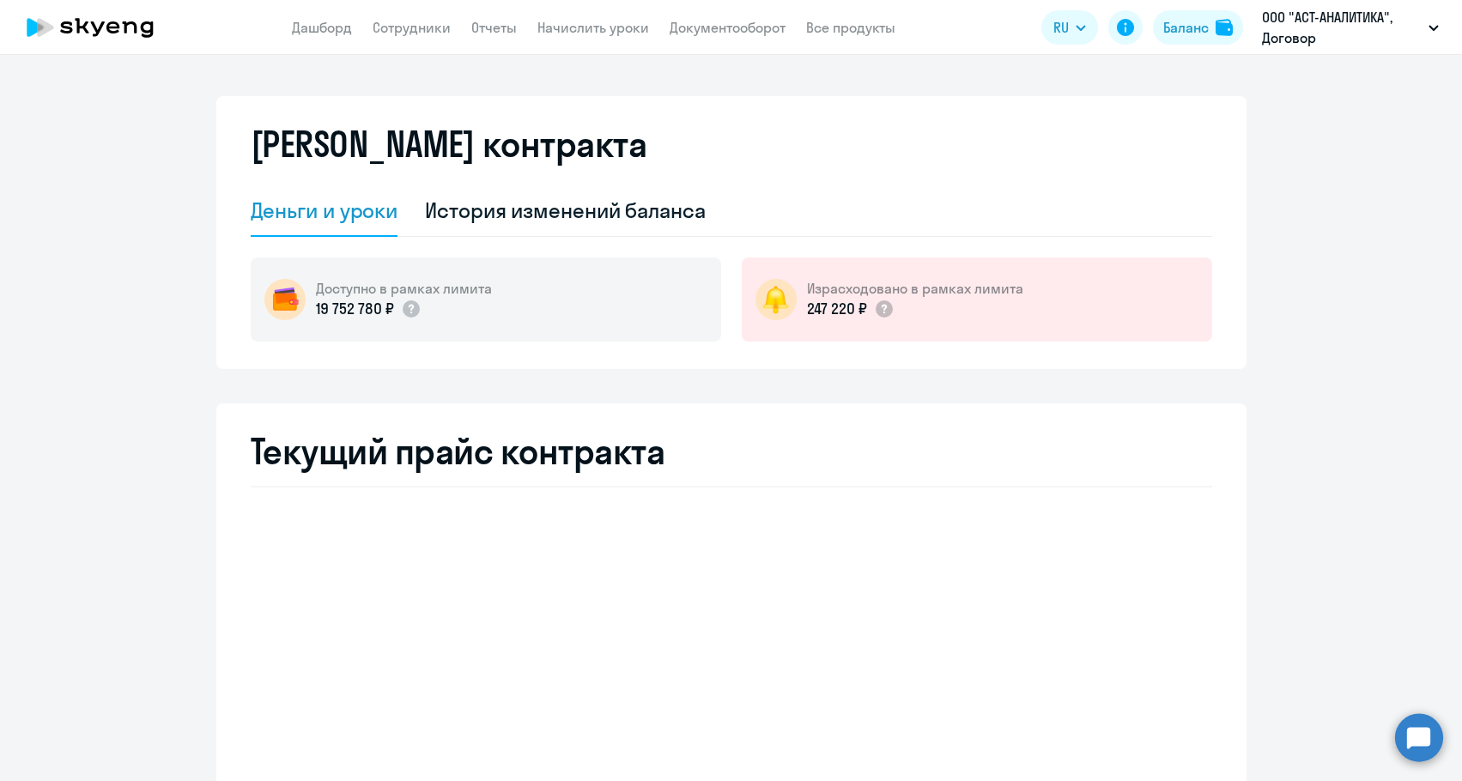
select select "english_adult_not_native_speaker"
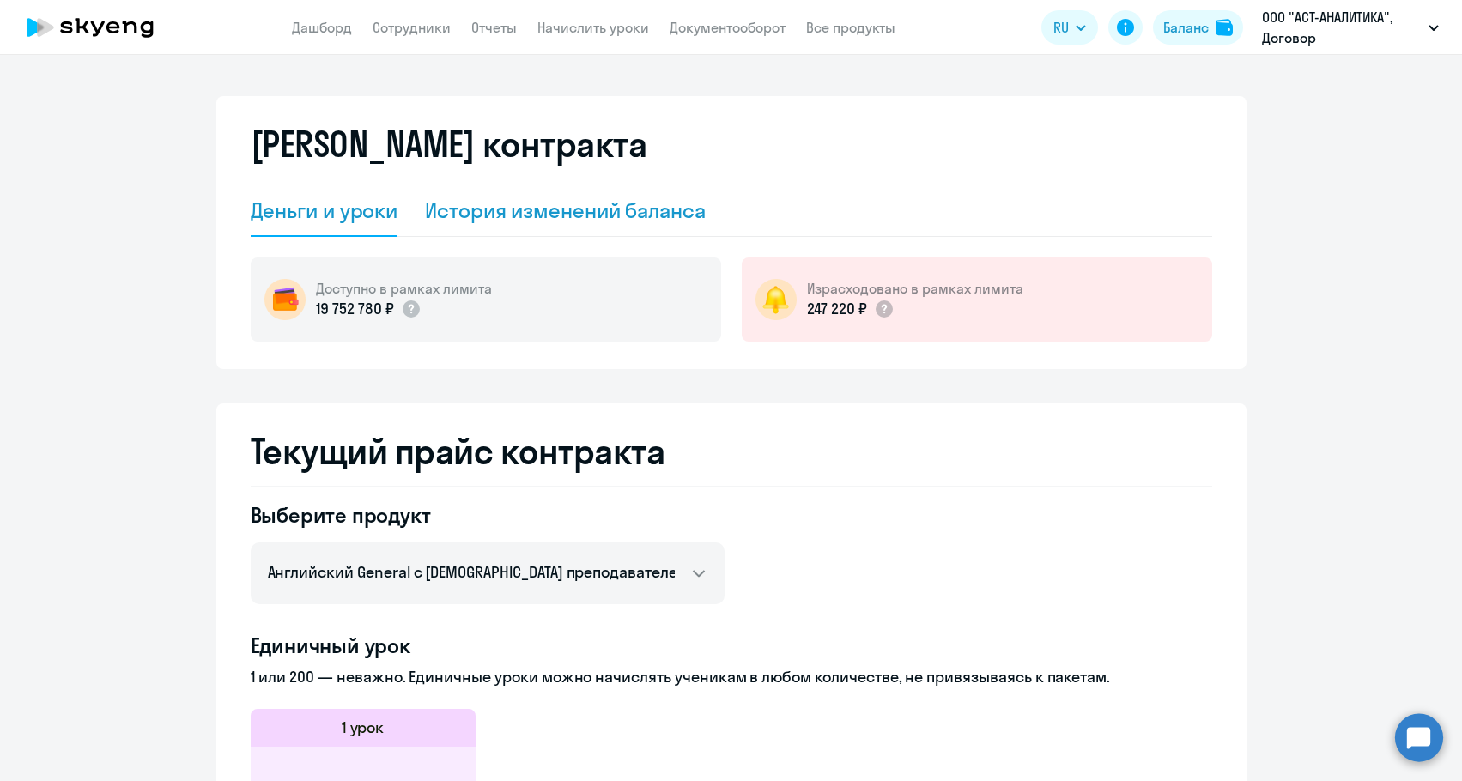
click at [593, 211] on div "История изменений баланса" at bounding box center [565, 210] width 281 height 27
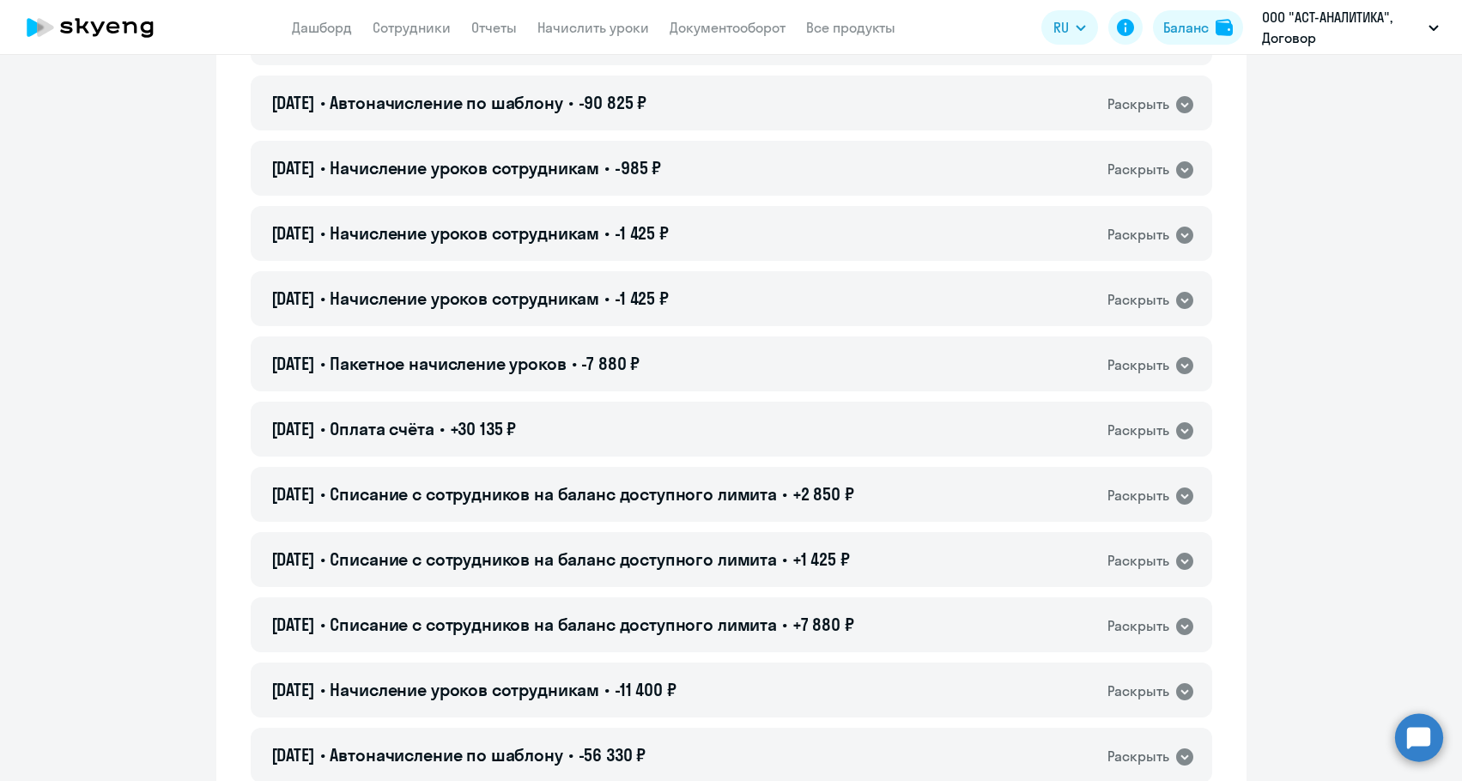
scroll to position [257, 0]
